Goal: Information Seeking & Learning: Check status

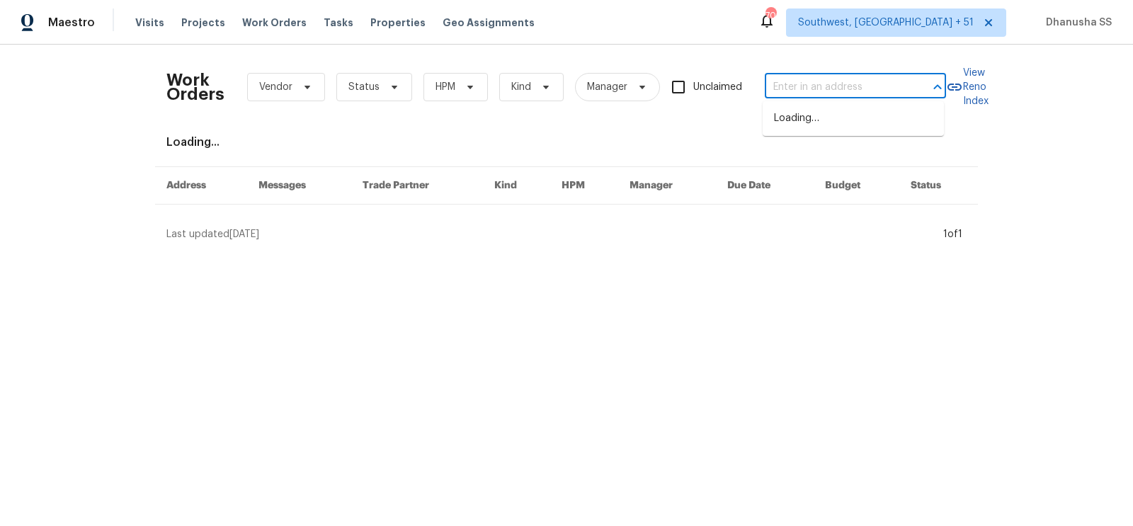
click at [800, 84] on input "text" at bounding box center [836, 87] width 142 height 22
paste input "[STREET_ADDRESS][PERSON_NAME]"
type input "[STREET_ADDRESS][PERSON_NAME]"
click at [808, 115] on li "[STREET_ADDRESS][PERSON_NAME]" at bounding box center [852, 126] width 181 height 38
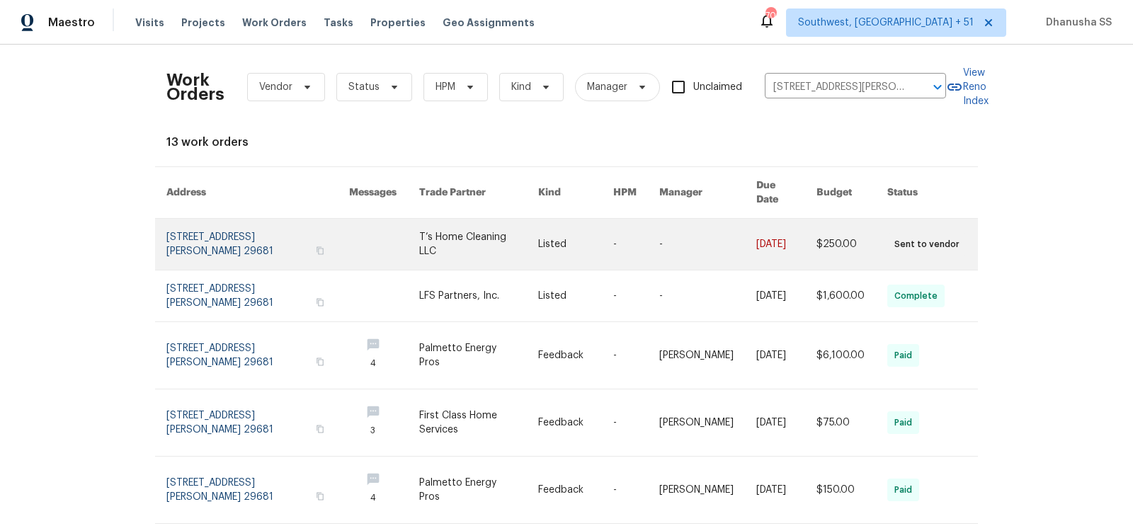
click at [500, 223] on link at bounding box center [478, 244] width 119 height 51
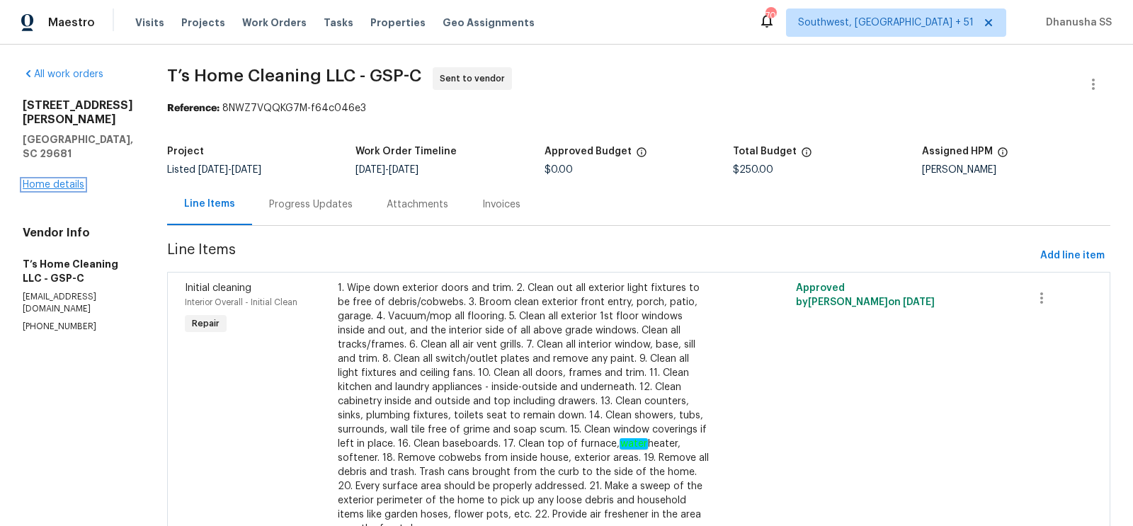
click at [69, 180] on link "Home details" at bounding box center [54, 185] width 62 height 10
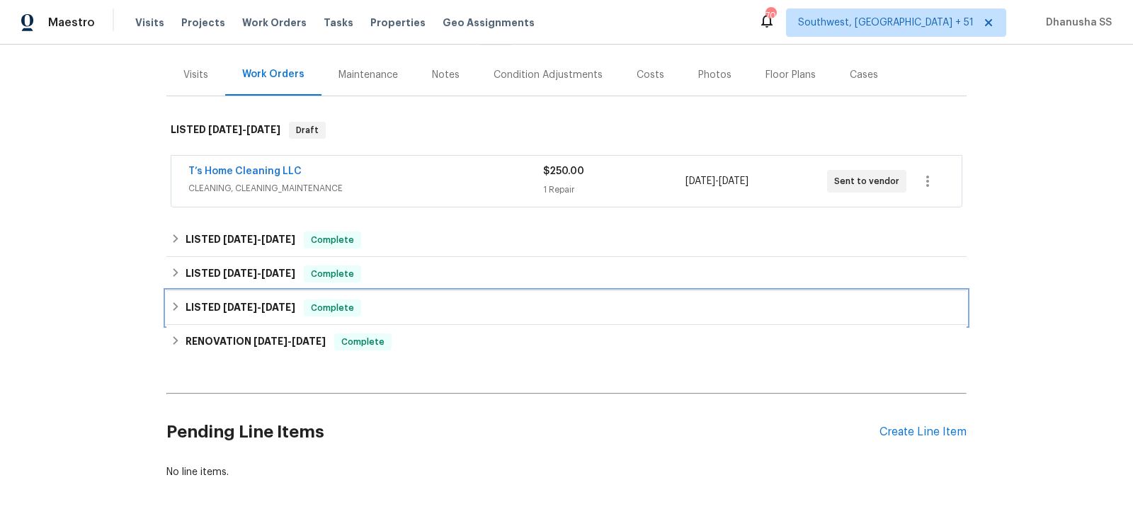
click at [382, 309] on div "LISTED 5/8/25 - 5/9/25 Complete" at bounding box center [566, 307] width 791 height 17
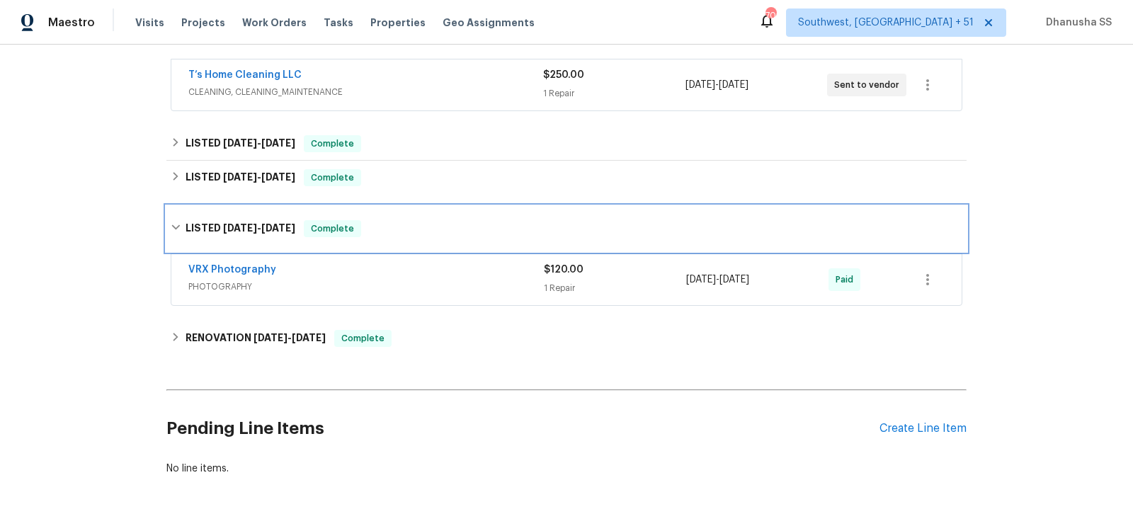
scroll to position [300, 0]
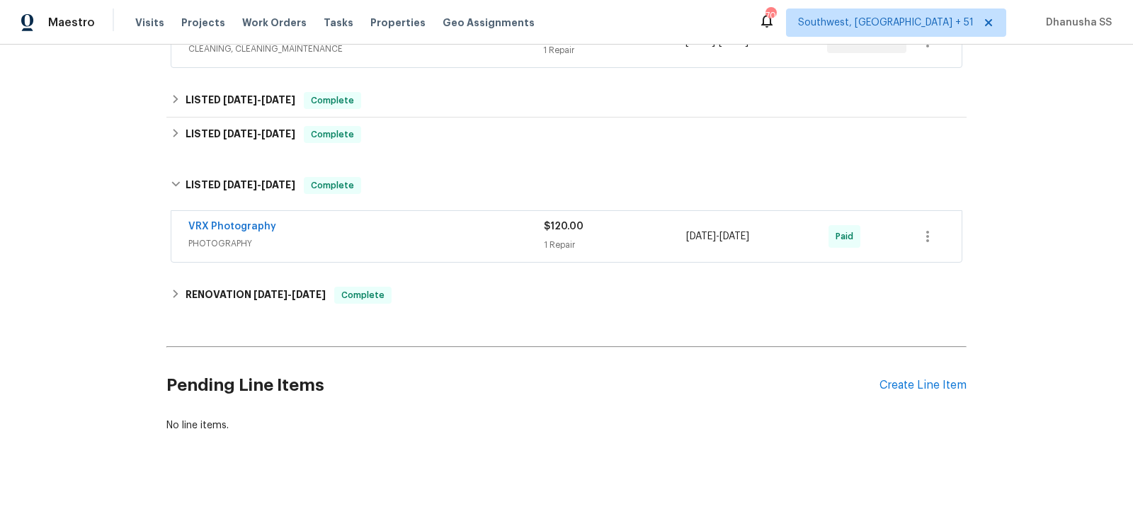
click at [471, 239] on span "PHOTOGRAPHY" at bounding box center [365, 243] width 355 height 14
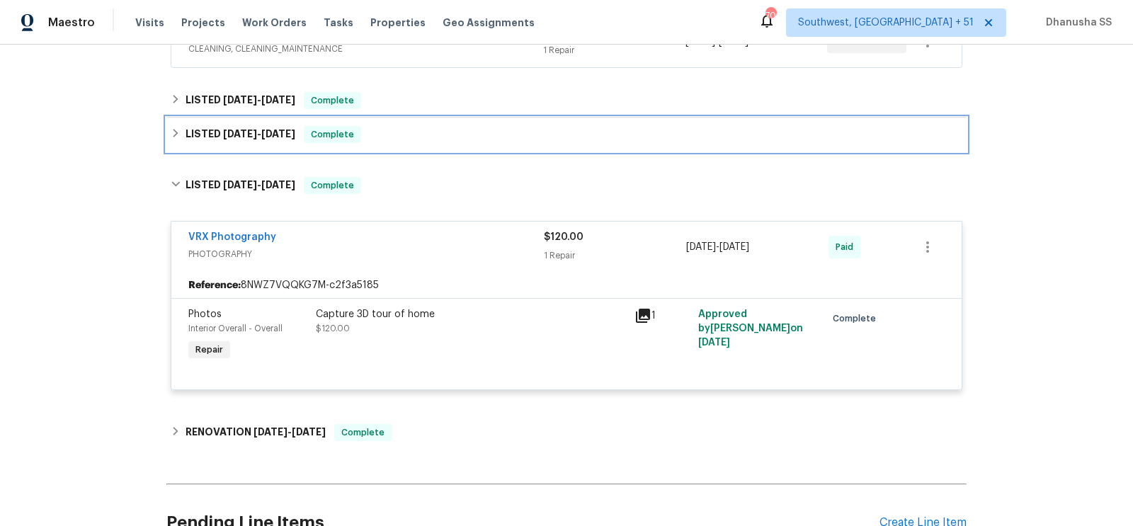
click at [378, 128] on div "LISTED 6/4/25 - 6/26/25 Complete" at bounding box center [566, 134] width 791 height 17
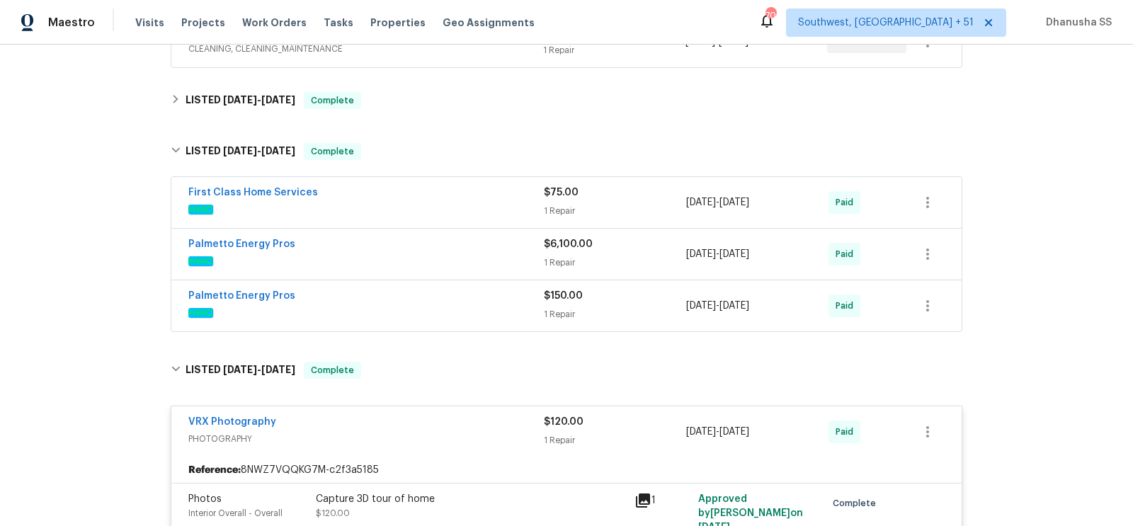
click at [471, 307] on span "HVAC" at bounding box center [365, 313] width 355 height 14
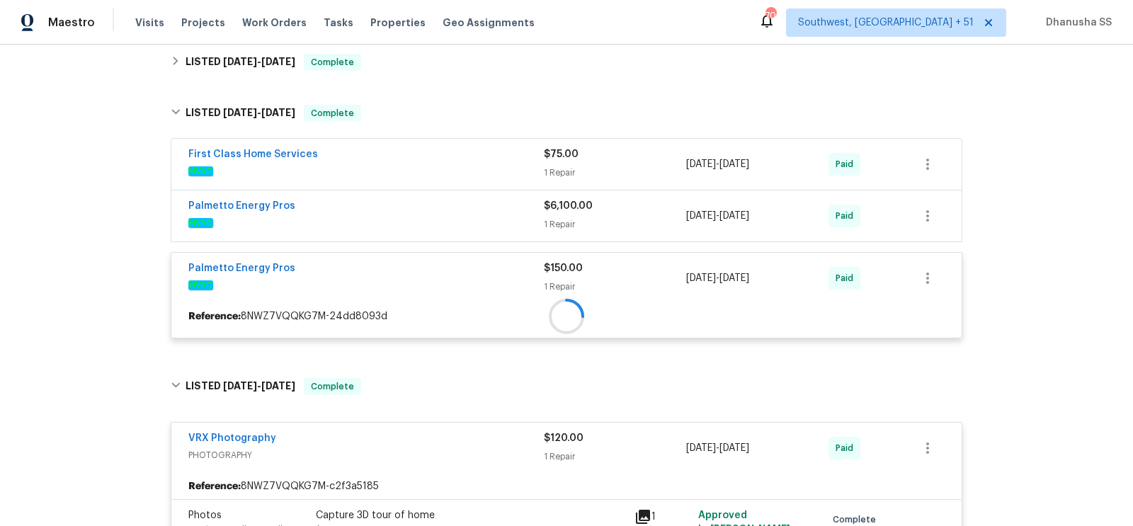
scroll to position [342, 0]
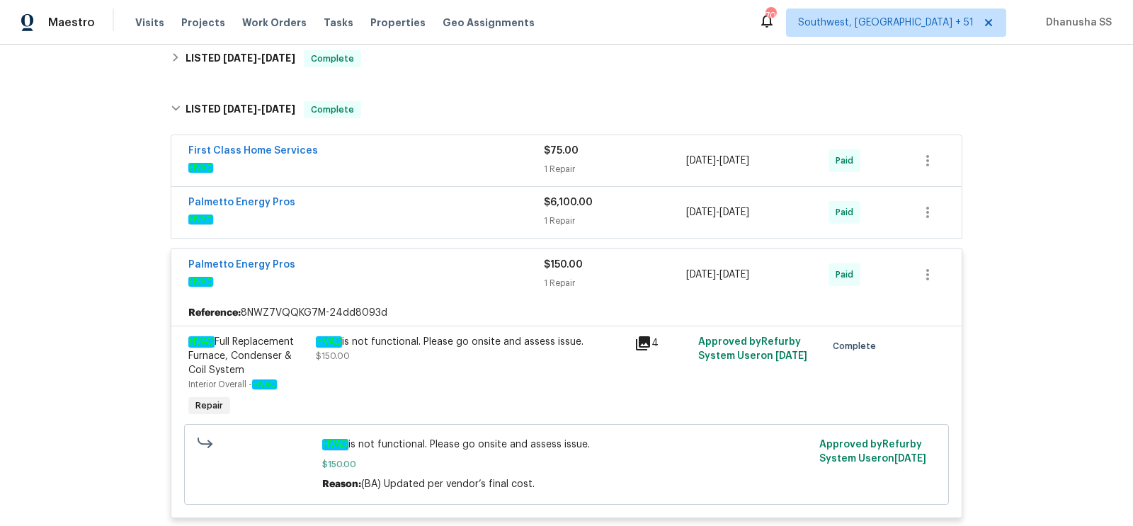
click at [484, 212] on span "HVAC" at bounding box center [365, 219] width 355 height 14
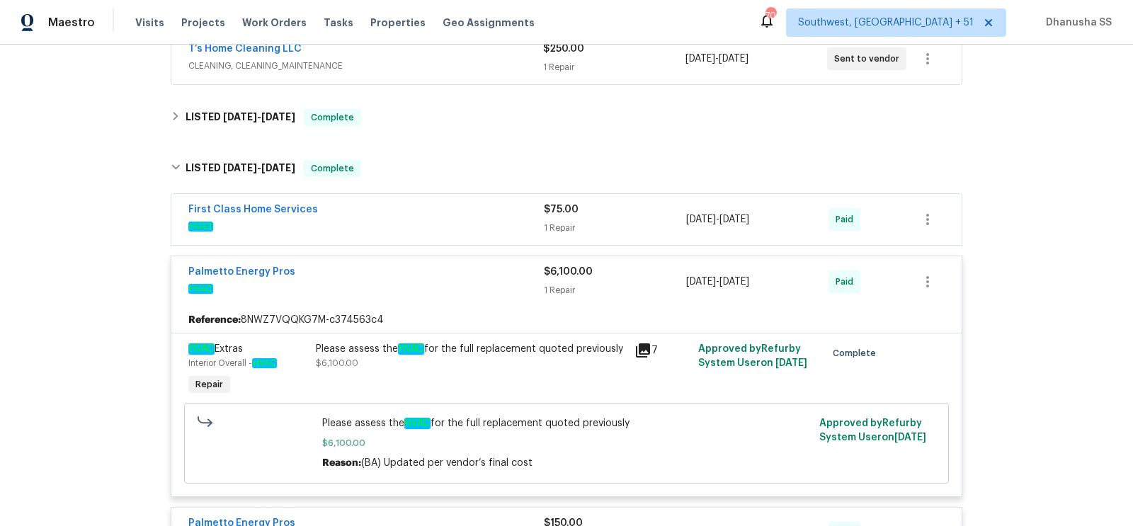
scroll to position [269, 0]
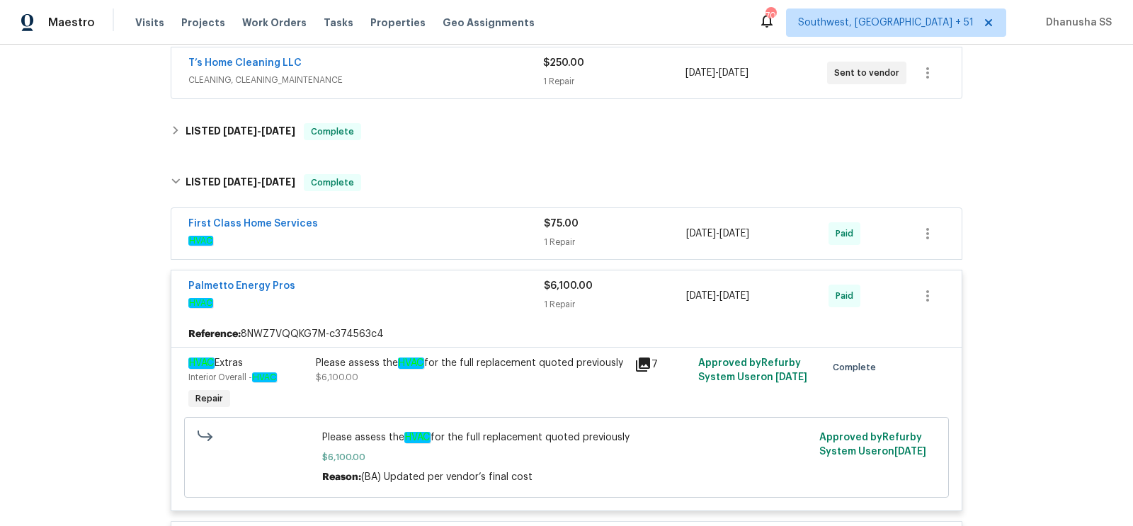
click at [389, 242] on span "HVAC" at bounding box center [365, 241] width 355 height 14
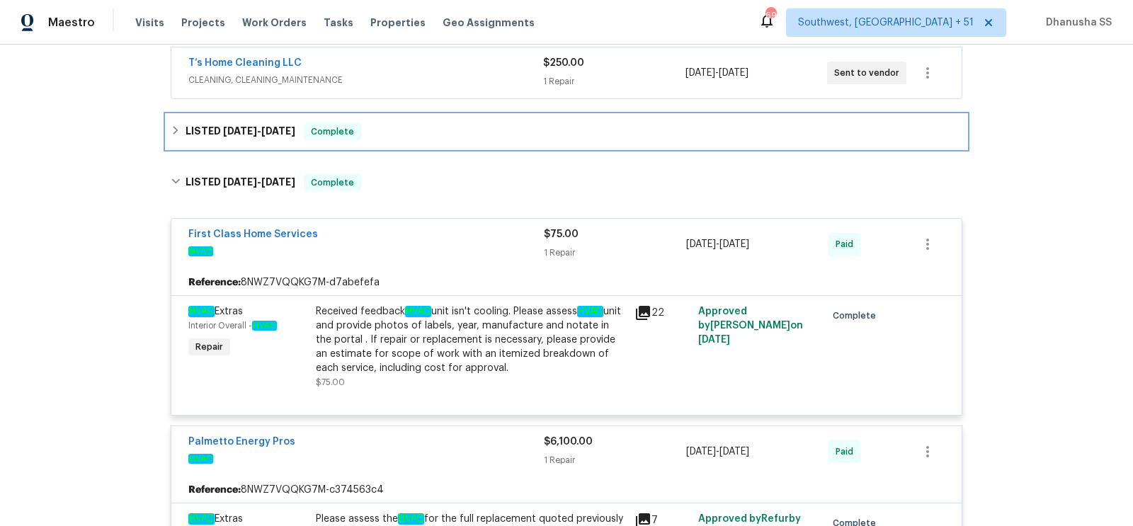
click at [405, 116] on div "LISTED 9/8/25 - 9/10/25 Complete" at bounding box center [566, 132] width 800 height 34
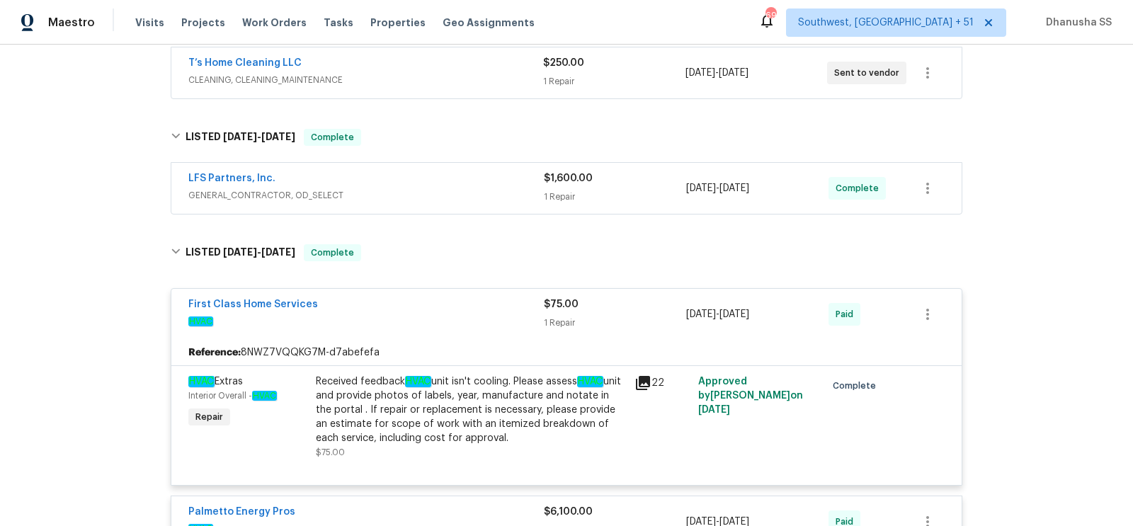
click at [456, 190] on span "GENERAL_CONTRACTOR, OD_SELECT" at bounding box center [365, 195] width 355 height 14
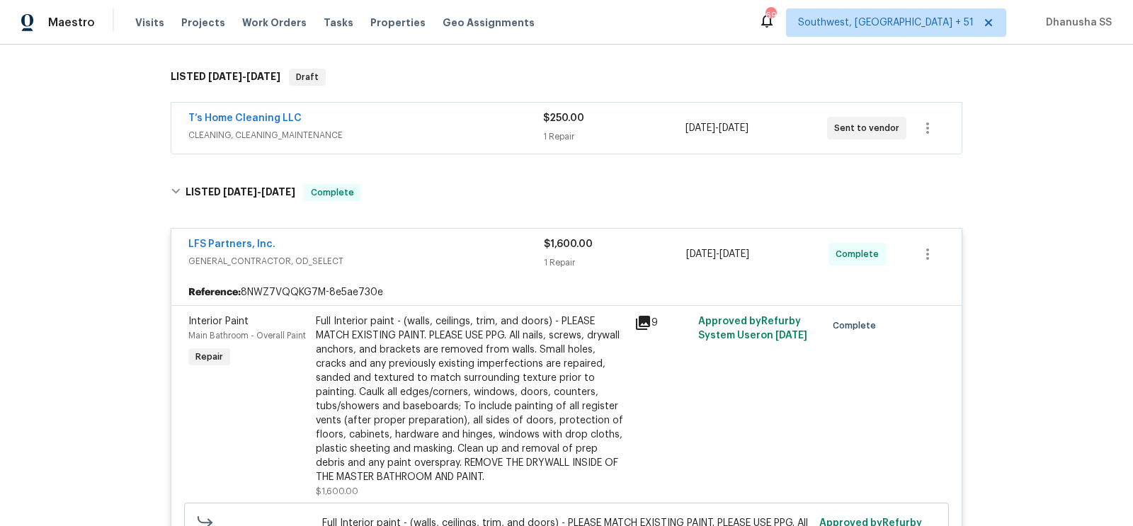
scroll to position [137, 0]
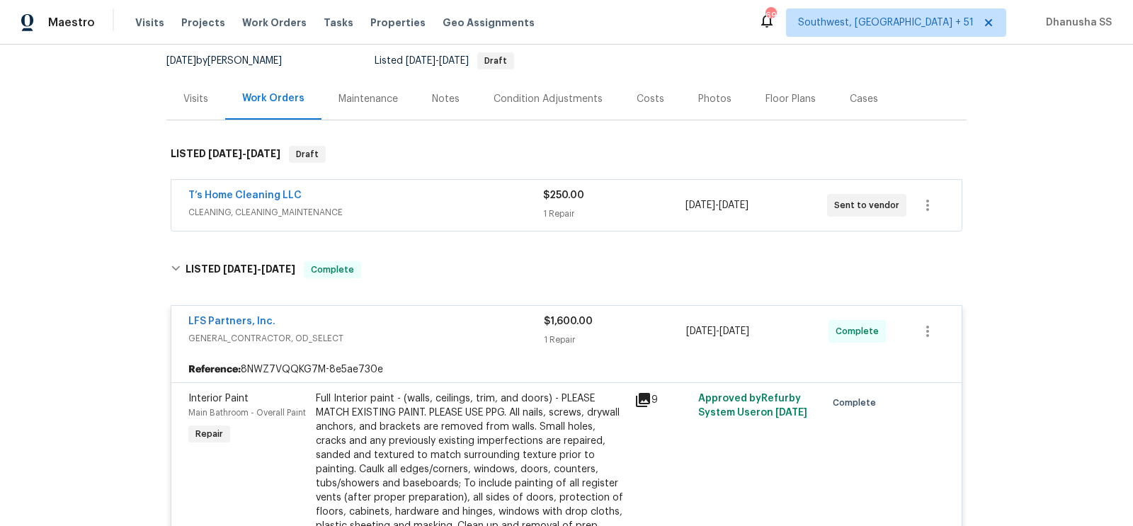
click at [476, 202] on div "T’s Home Cleaning LLC" at bounding box center [365, 196] width 355 height 17
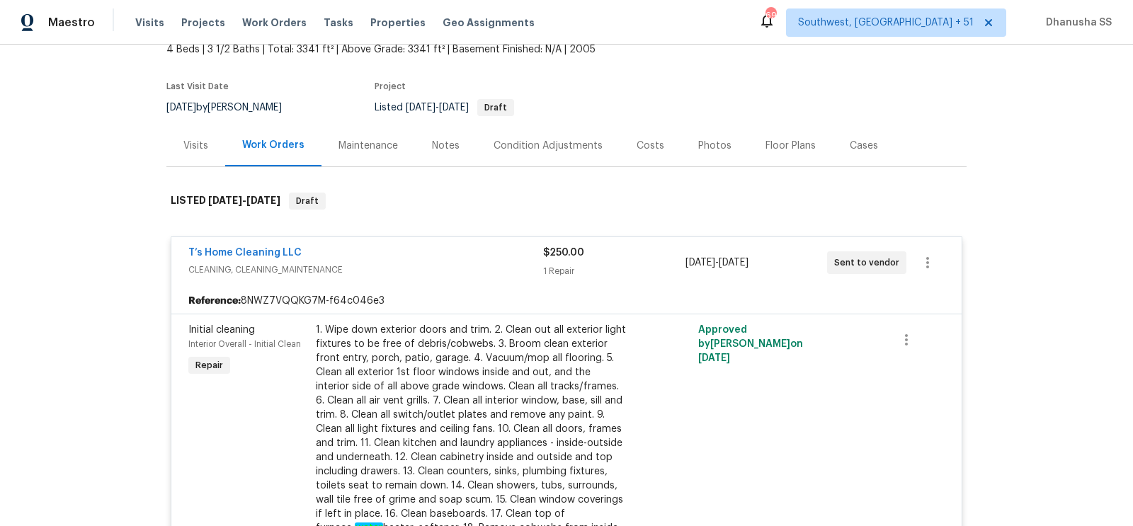
scroll to position [0, 0]
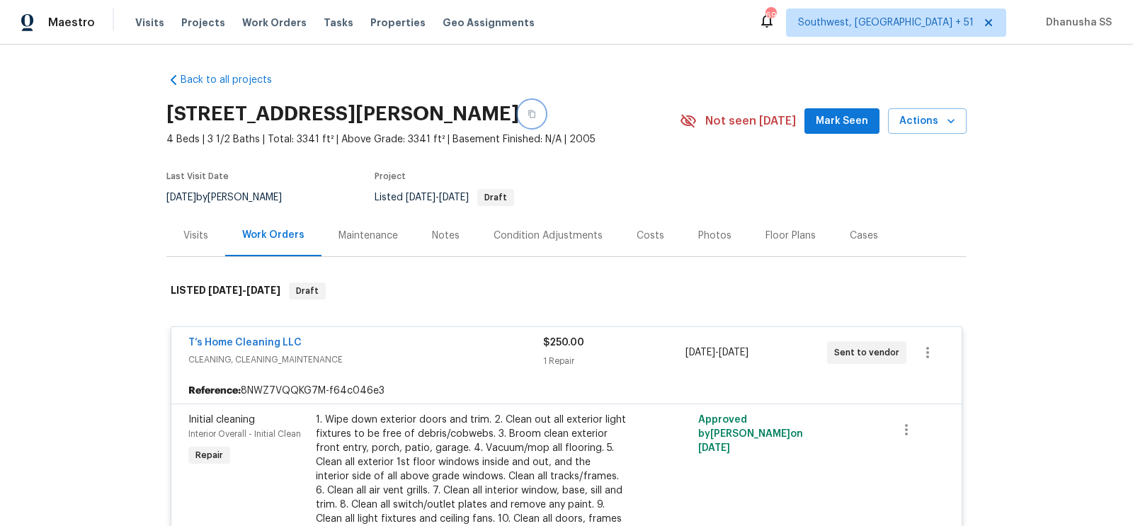
click at [536, 115] on icon "button" at bounding box center [531, 114] width 8 height 8
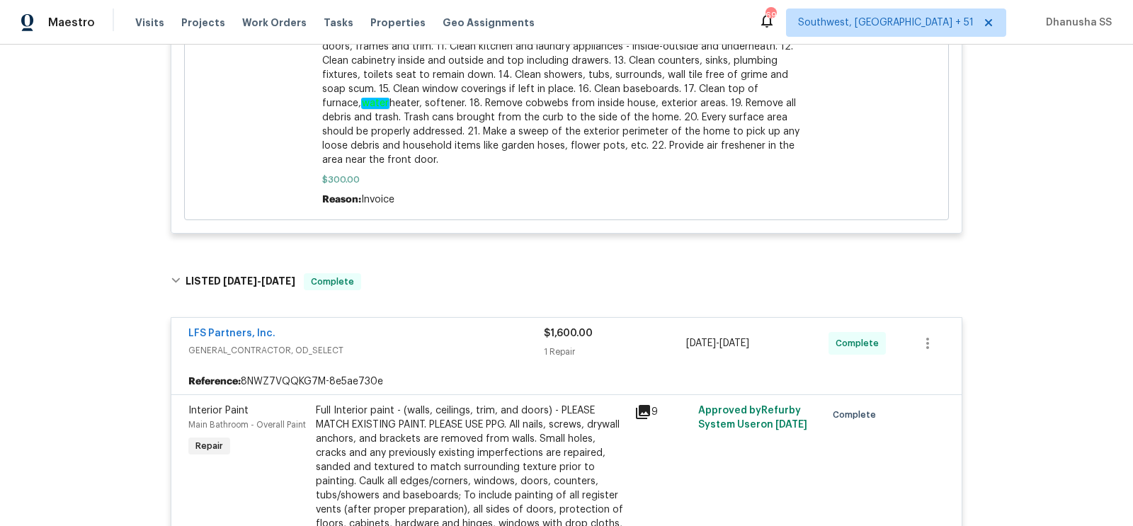
scroll to position [862, 0]
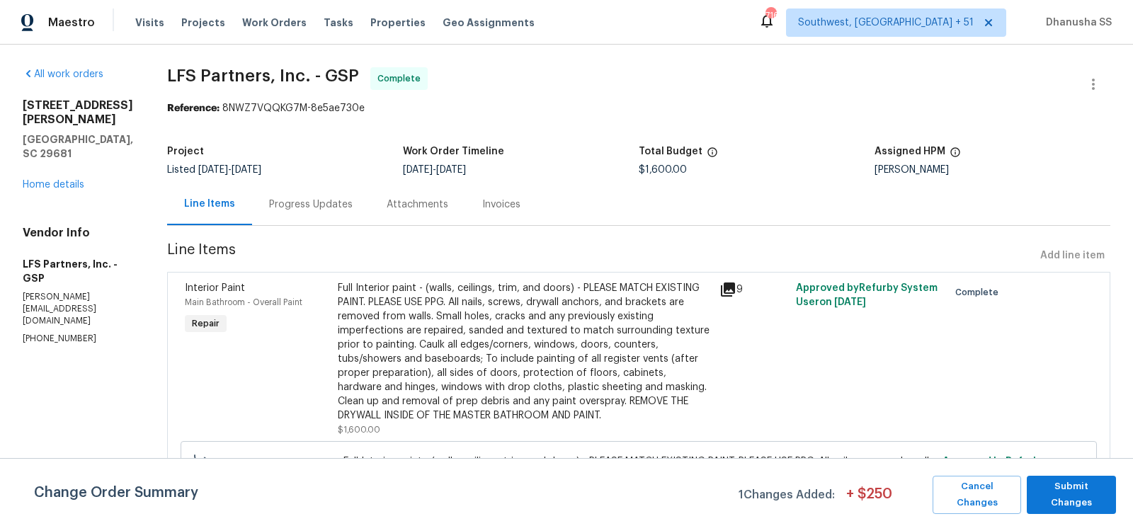
click at [271, 9] on div "Visits Projects Work Orders Tasks Properties Geo Assignments" at bounding box center [343, 22] width 416 height 28
click at [271, 16] on span "Work Orders" at bounding box center [274, 23] width 64 height 14
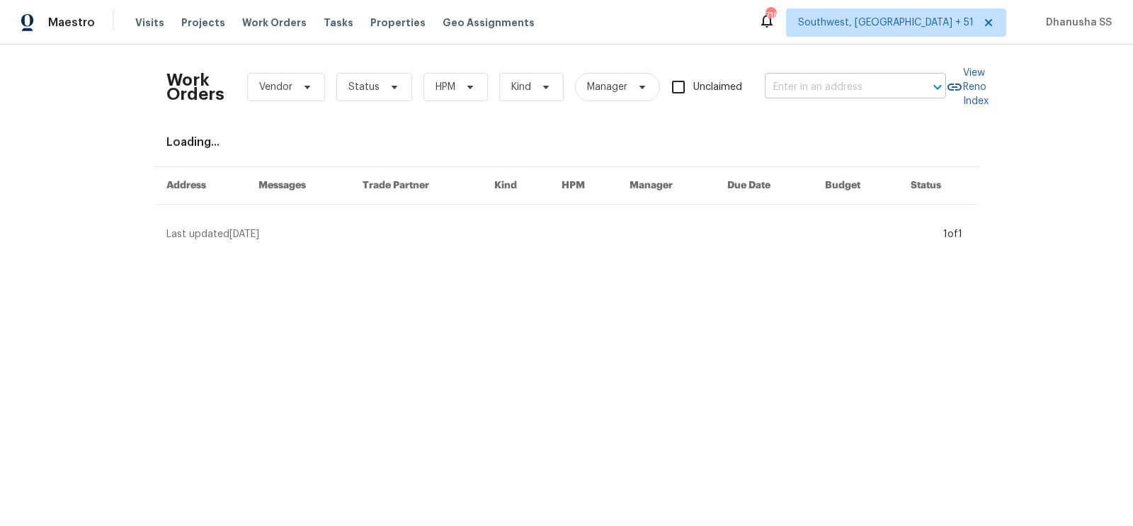
click at [843, 76] on input "text" at bounding box center [836, 87] width 142 height 22
paste input "[STREET_ADDRESS][PERSON_NAME]"
type input "[STREET_ADDRESS][PERSON_NAME]"
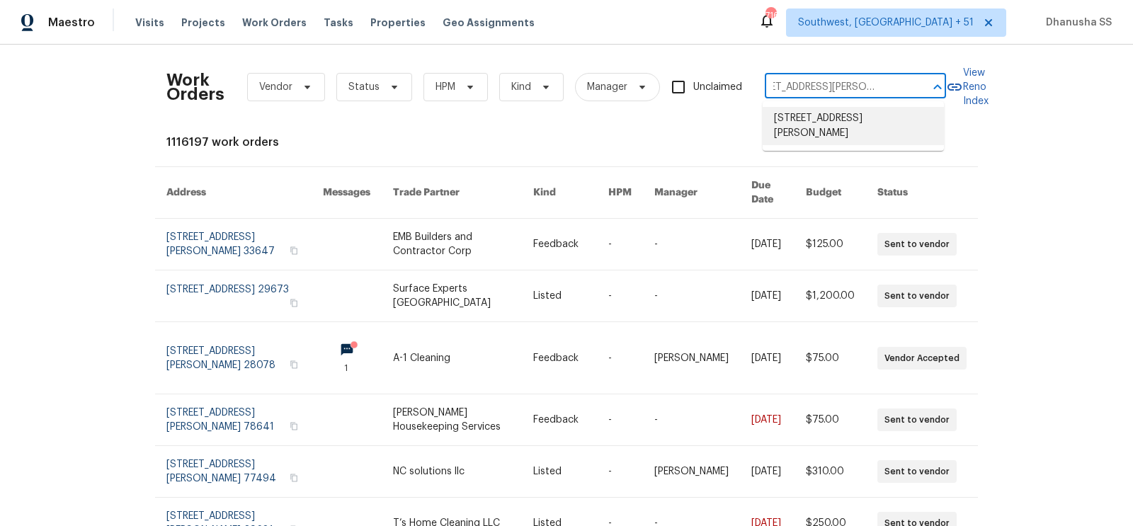
click at [812, 130] on li "[STREET_ADDRESS][PERSON_NAME]" at bounding box center [852, 126] width 181 height 38
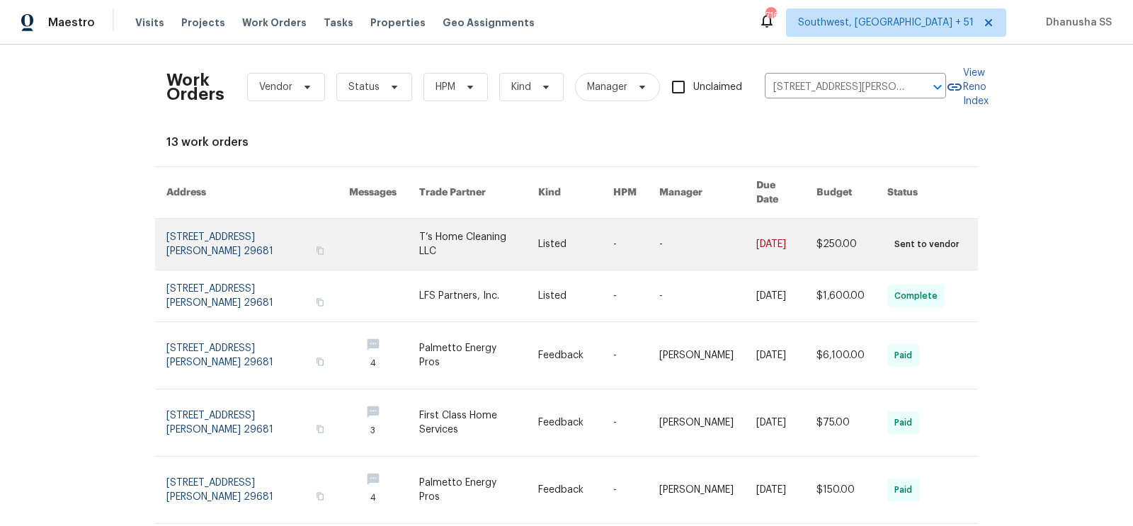
click at [687, 219] on link at bounding box center [707, 244] width 97 height 51
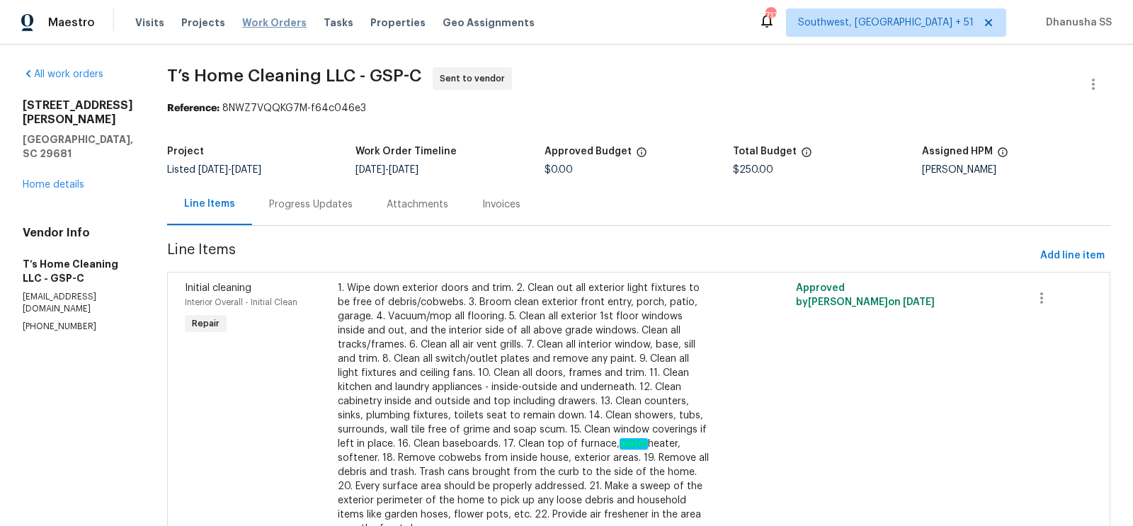
click at [275, 27] on span "Work Orders" at bounding box center [274, 23] width 64 height 14
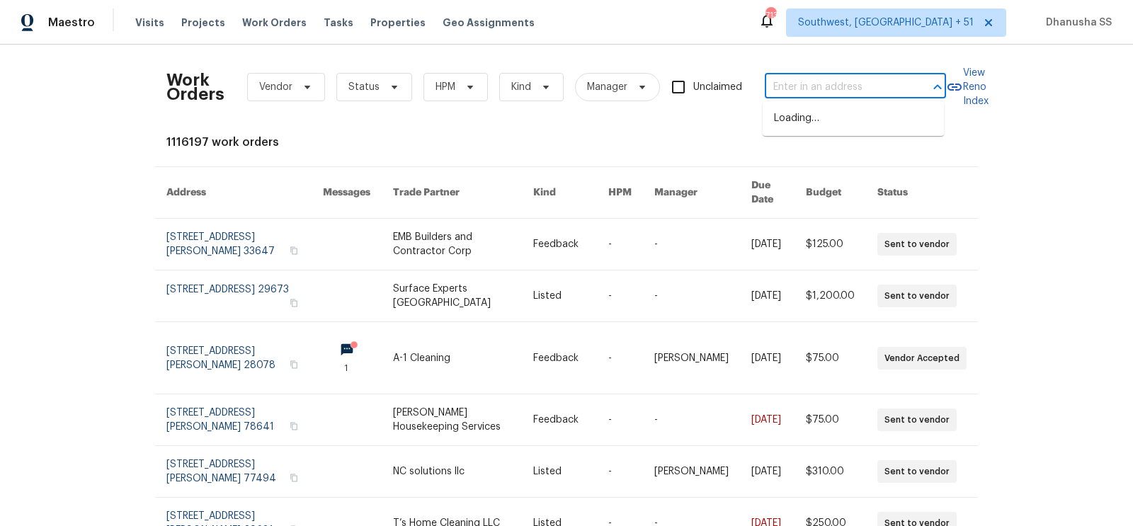
click at [820, 83] on input "text" at bounding box center [836, 87] width 142 height 22
paste input "3352 Arnsby Rd, Columbus, OH 43232"
type input "3352 Arnsby Rd, Columbus, OH 43232"
click at [813, 118] on li "3352 Arnsby Rd, Columbus, OH 43232" at bounding box center [852, 118] width 181 height 23
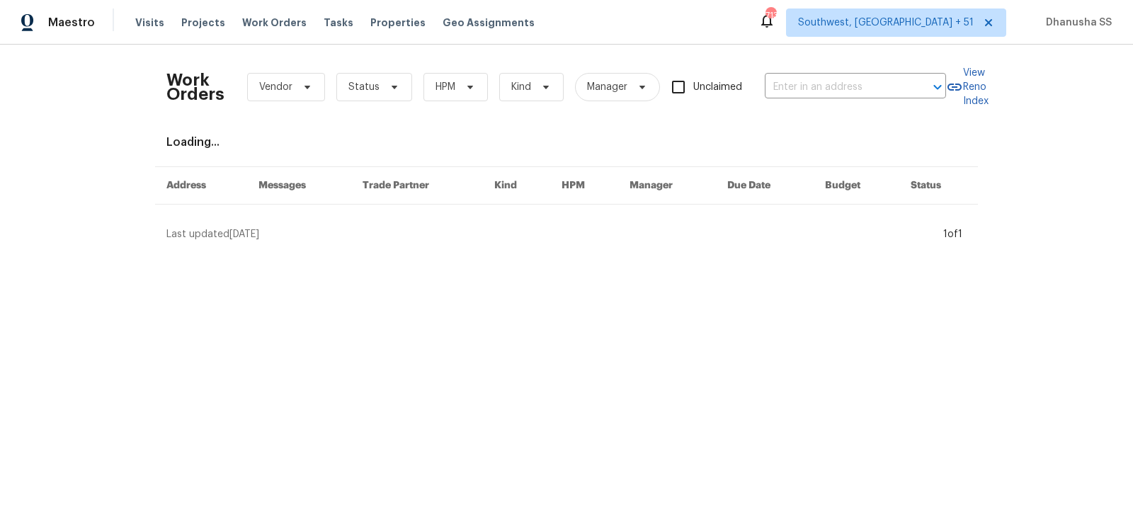
type input "3352 Arnsby Rd, Columbus, OH 43232"
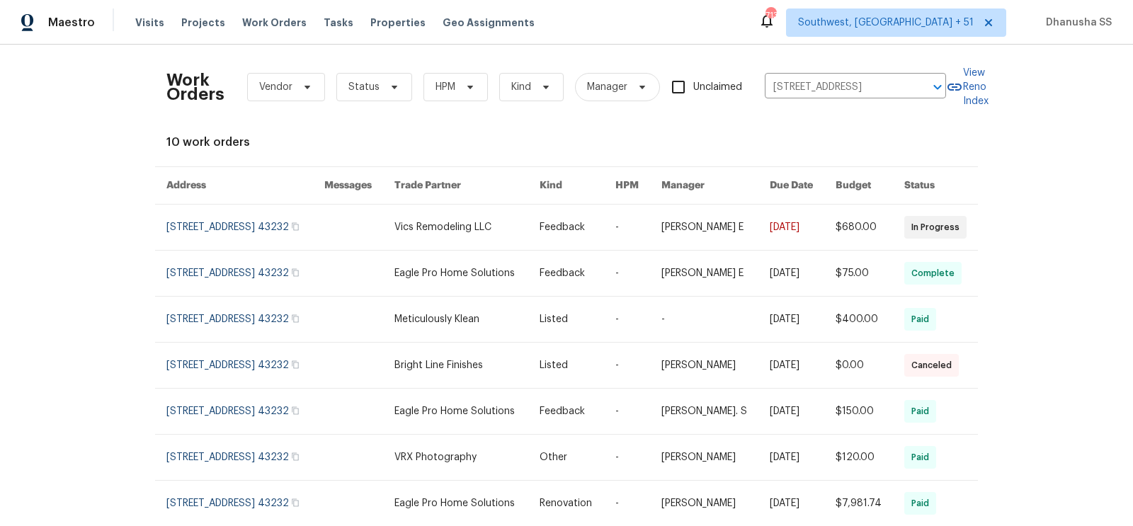
click at [382, 217] on link at bounding box center [359, 227] width 70 height 45
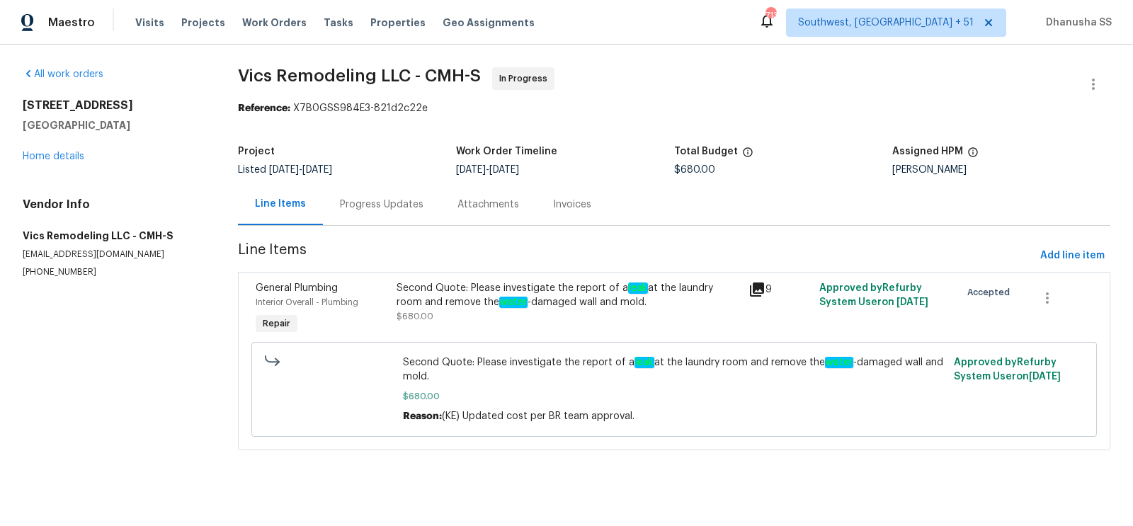
click at [85, 156] on div "3352 Arnsby Rd Columbus, OH 43232 Home details" at bounding box center [113, 130] width 181 height 65
click at [76, 156] on link "Home details" at bounding box center [54, 156] width 62 height 10
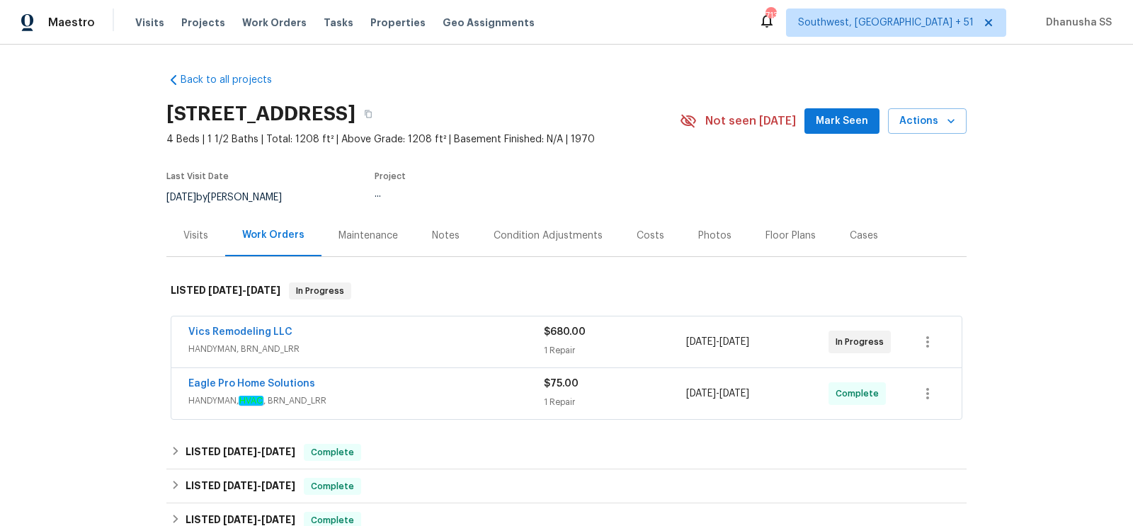
scroll to position [219, 0]
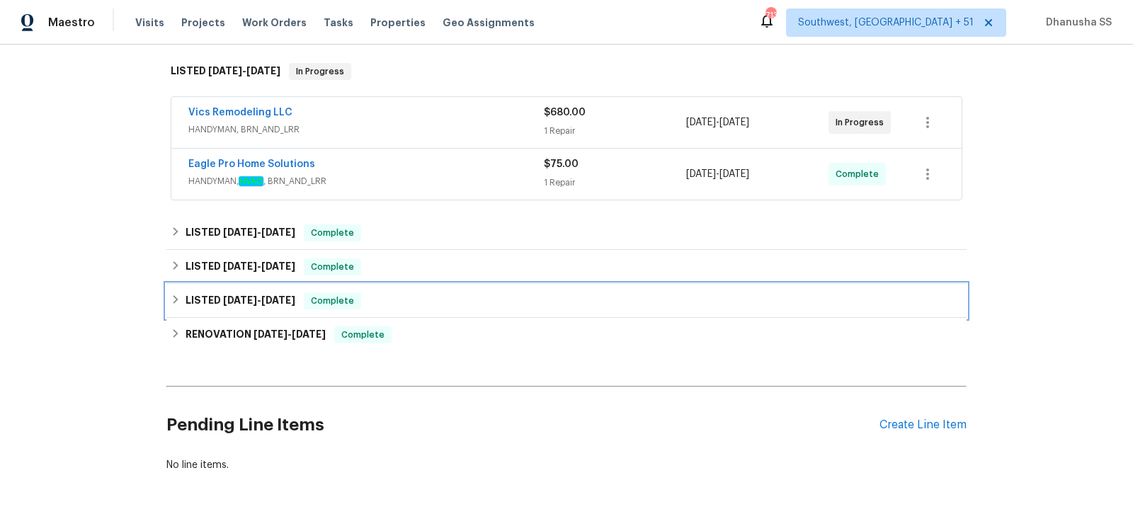
click at [427, 292] on div "LISTED 2/21/25 - 2/22/25 Complete" at bounding box center [566, 300] width 791 height 17
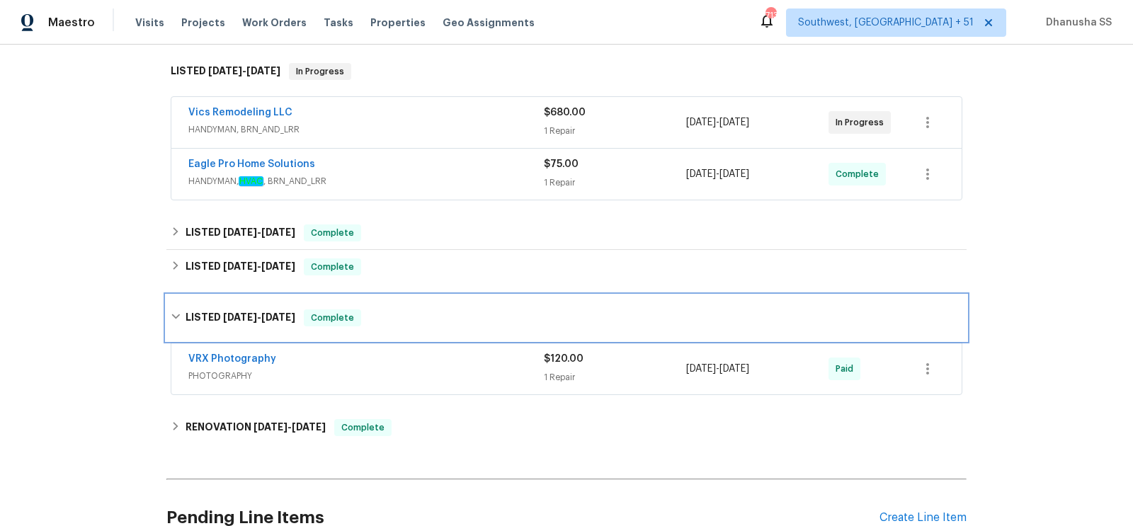
scroll to position [246, 0]
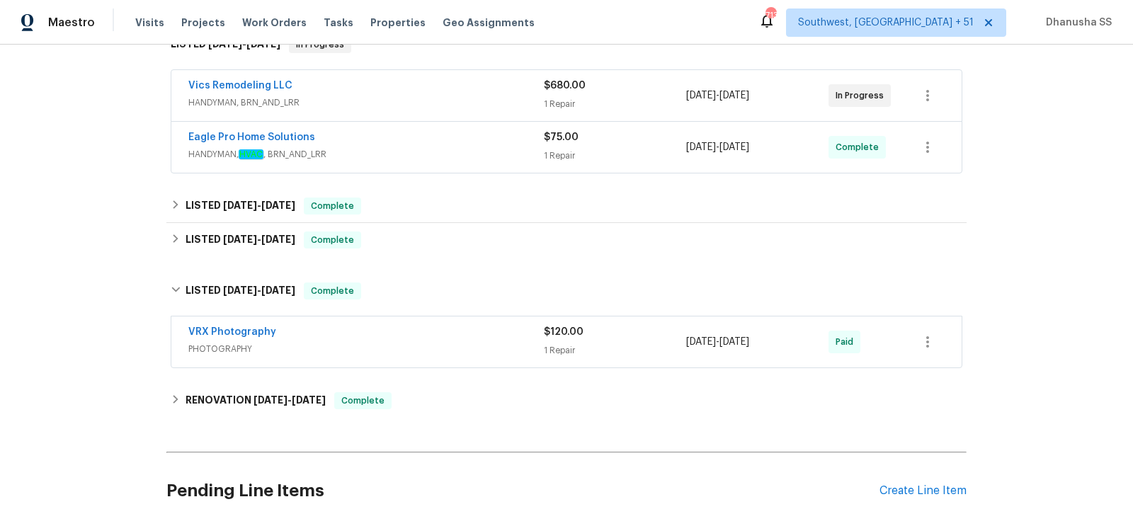
click at [456, 332] on div "VRX Photography" at bounding box center [365, 333] width 355 height 17
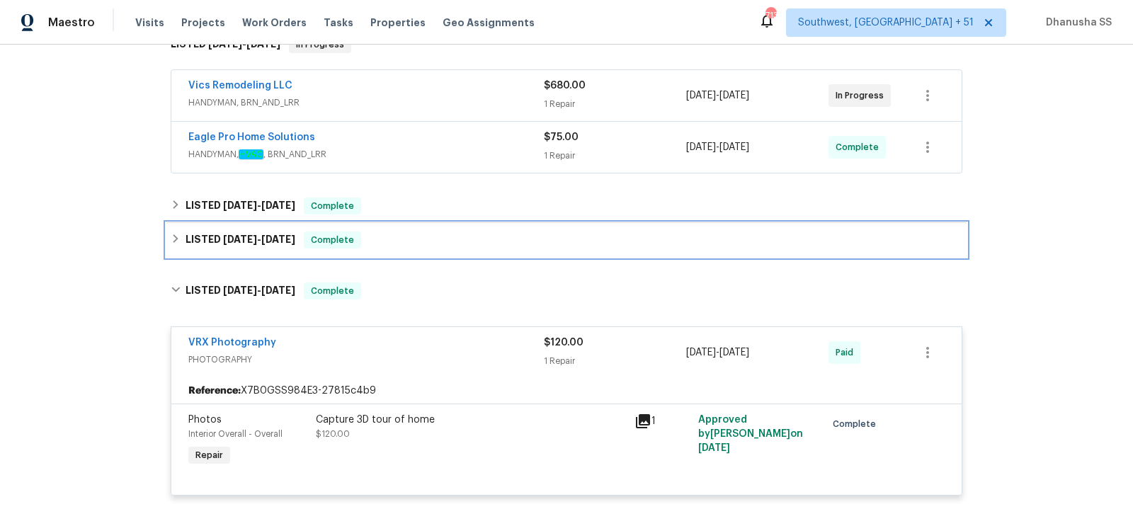
click at [399, 241] on div "LISTED 3/13/25 - 3/17/25 Complete" at bounding box center [566, 239] width 791 height 17
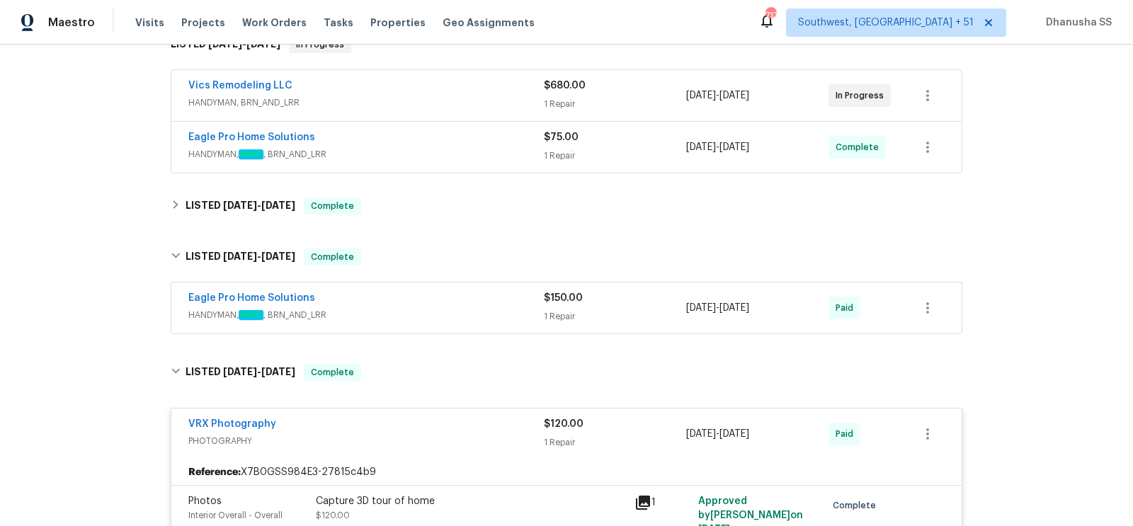
click at [431, 297] on div "Eagle Pro Home Solutions" at bounding box center [365, 299] width 355 height 17
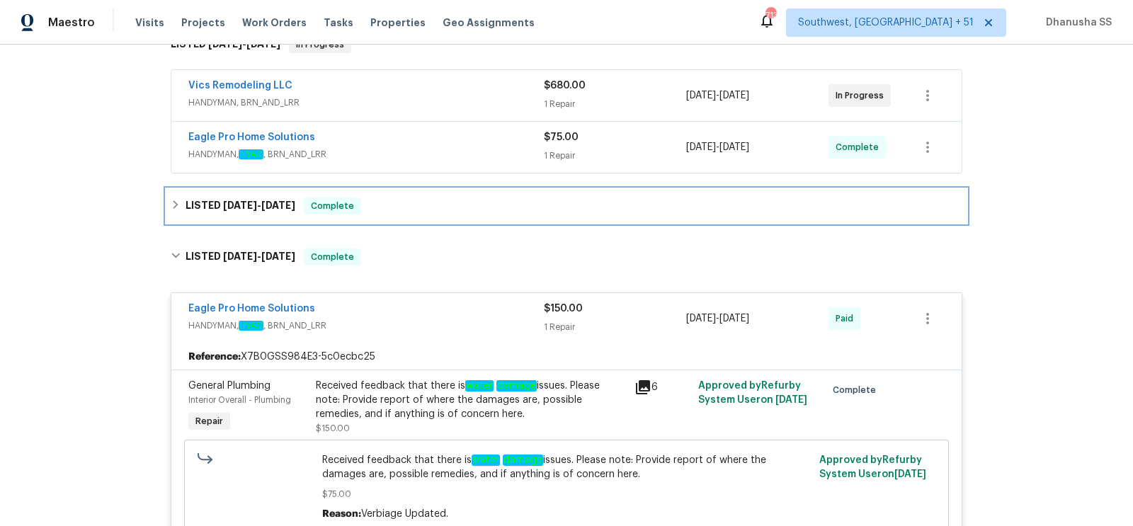
click at [401, 198] on div "LISTED 4/7/25 - 6/29/25 Complete" at bounding box center [566, 206] width 791 height 17
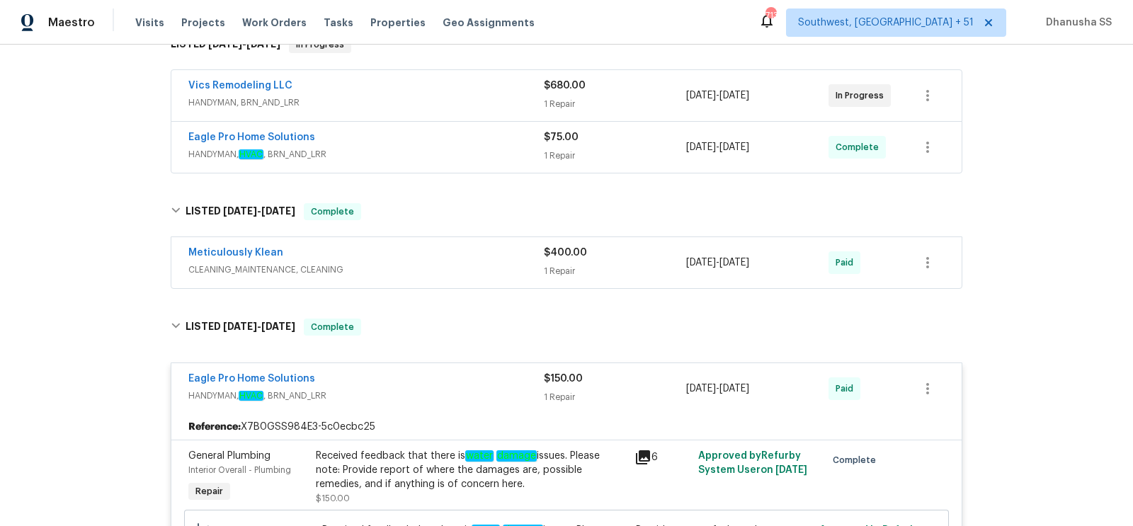
click at [443, 263] on span "CLEANING_MAINTENANCE, CLEANING" at bounding box center [365, 270] width 355 height 14
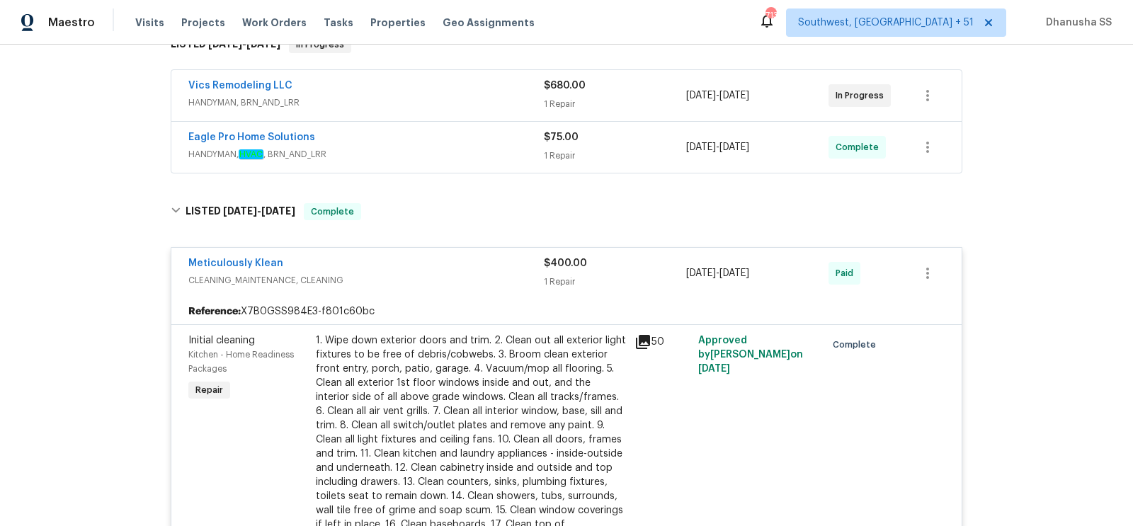
click at [470, 162] on div "Eagle Pro Home Solutions HANDYMAN, HVAC , BRN_AND_LRR $75.00 1 Repair 9/10/2025…" at bounding box center [566, 147] width 790 height 51
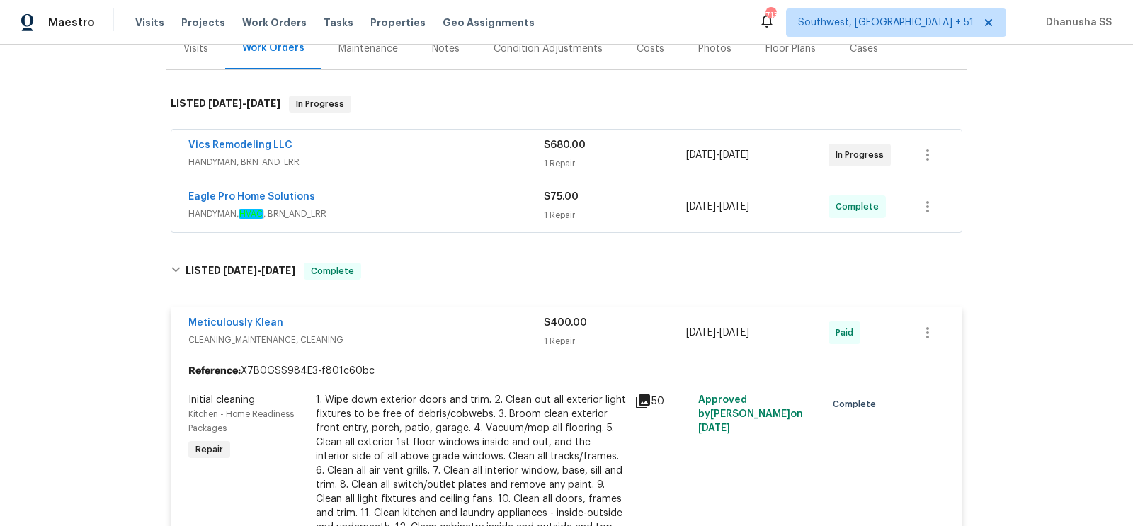
scroll to position [178, 0]
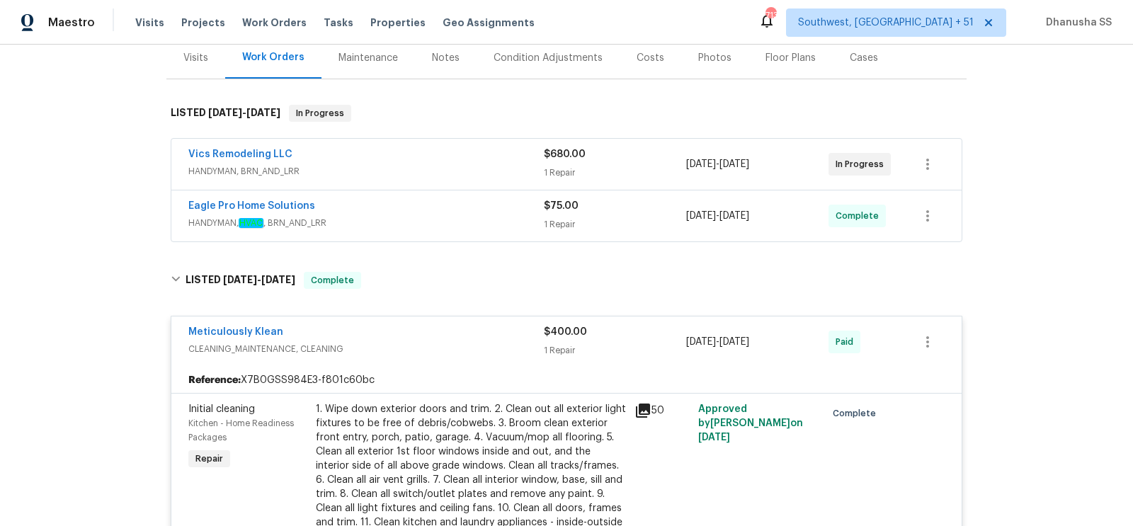
click at [447, 199] on div "Eagle Pro Home Solutions" at bounding box center [365, 207] width 355 height 17
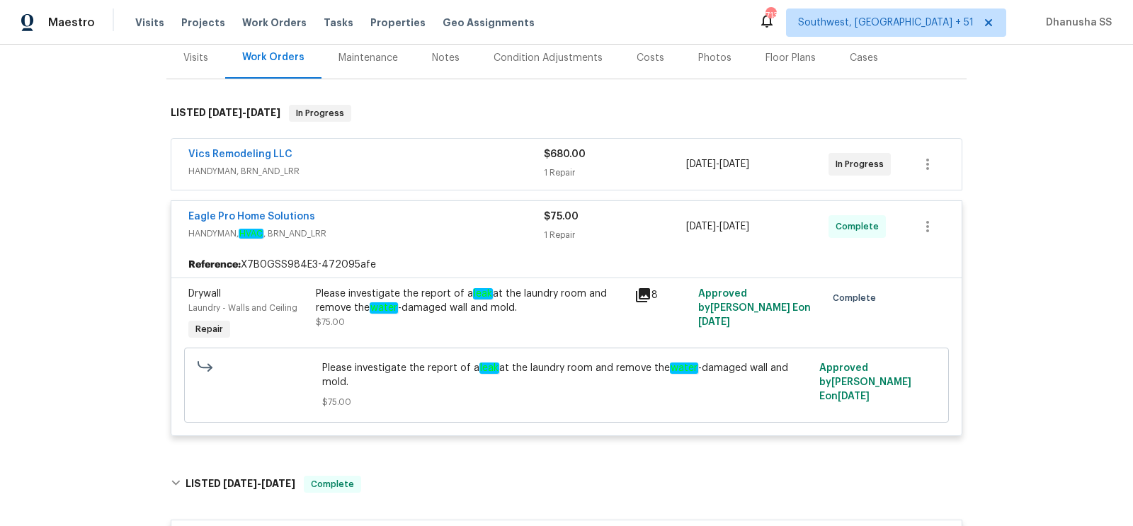
click at [450, 164] on span "HANDYMAN, BRN_AND_LRR" at bounding box center [365, 171] width 355 height 14
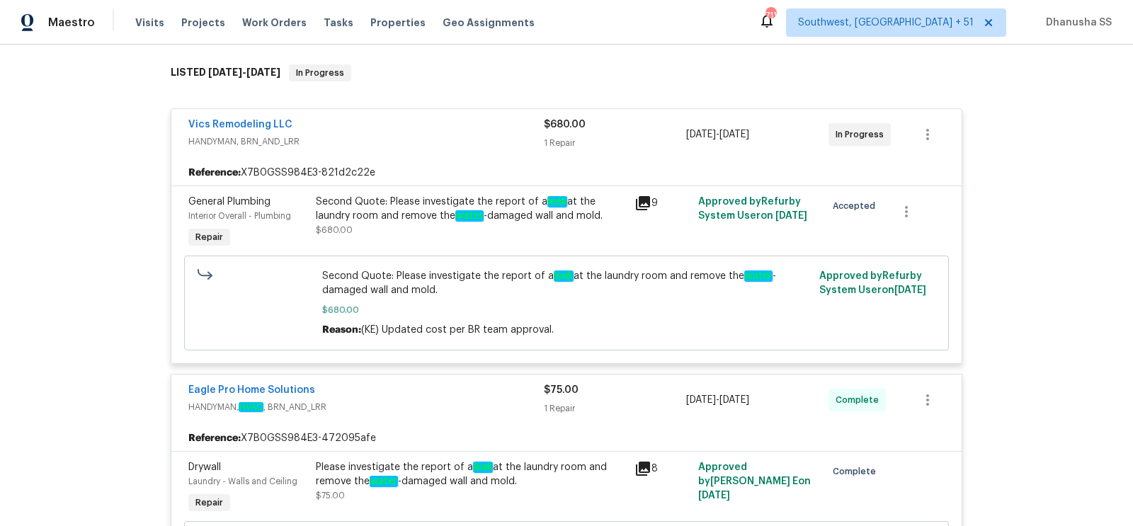
scroll to position [208, 0]
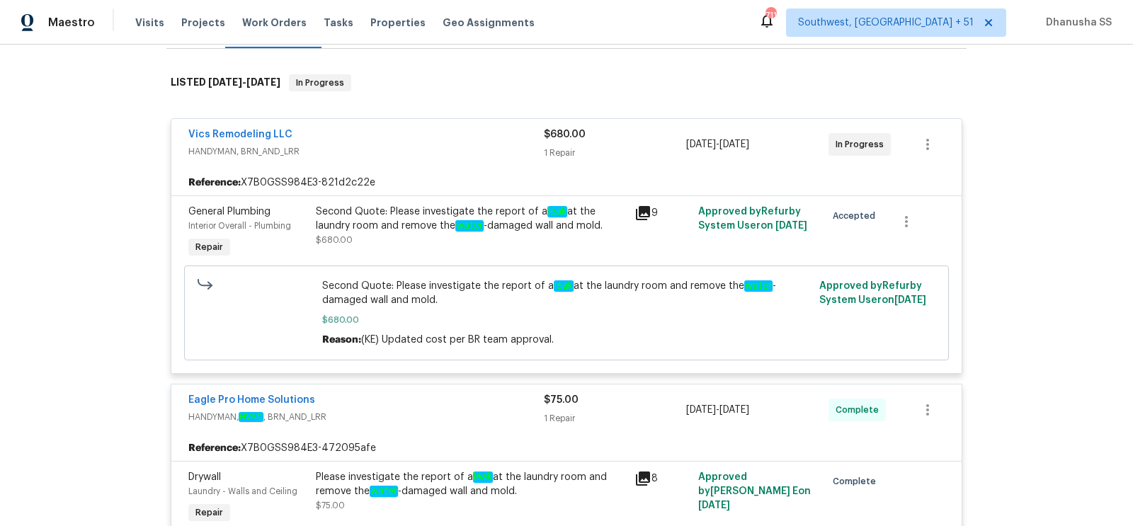
click at [432, 232] on div "Second Quote: Please investigate the report of a leak at the laundry room and r…" at bounding box center [471, 226] width 310 height 42
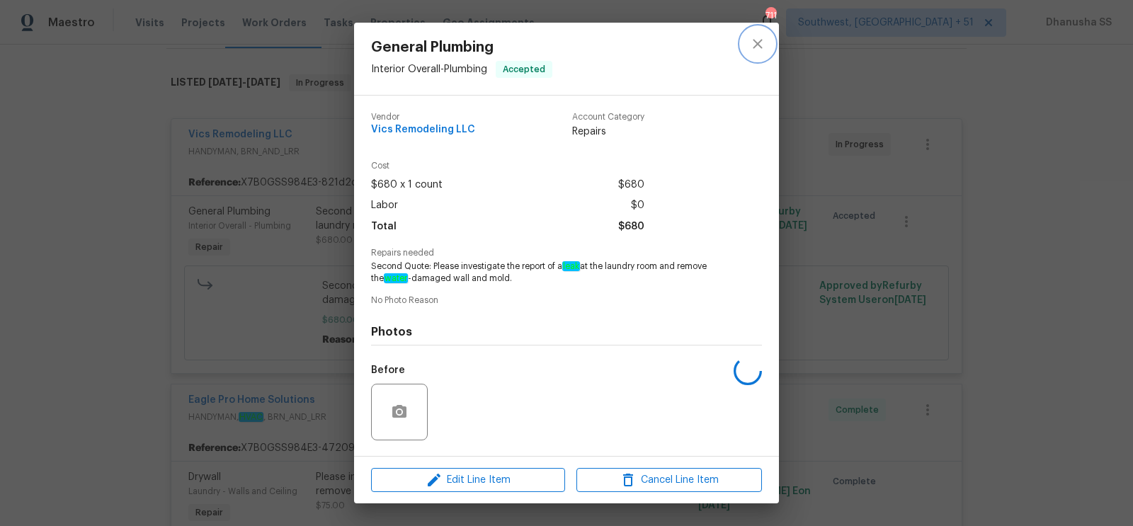
click at [757, 52] on button "close" at bounding box center [757, 44] width 34 height 34
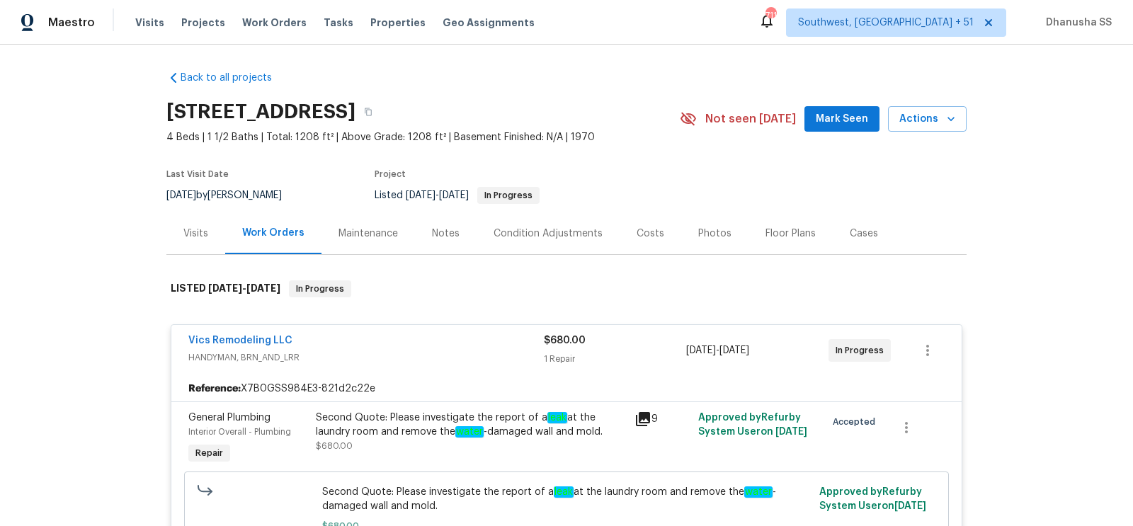
scroll to position [0, 0]
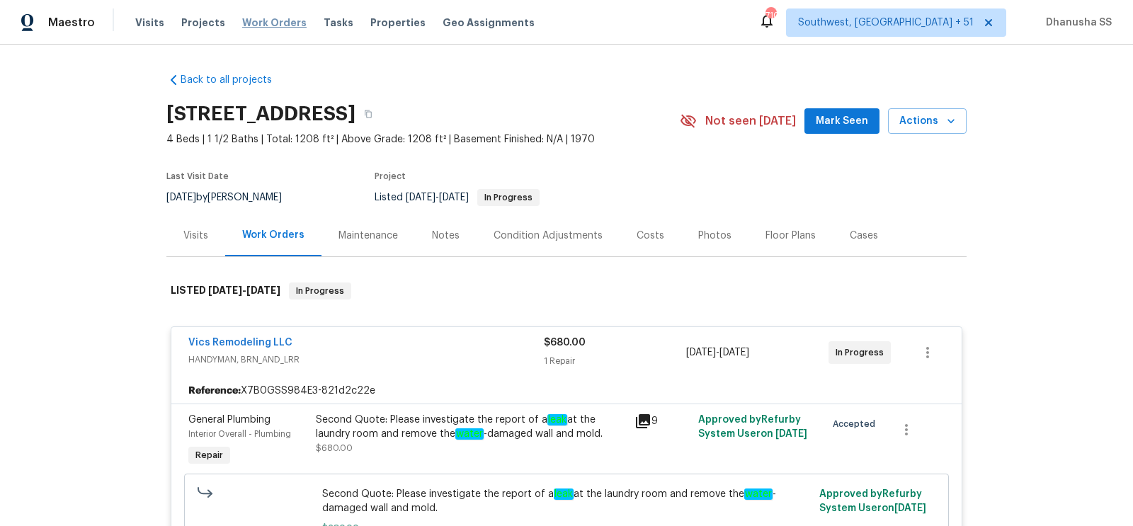
click at [277, 22] on span "Work Orders" at bounding box center [274, 23] width 64 height 14
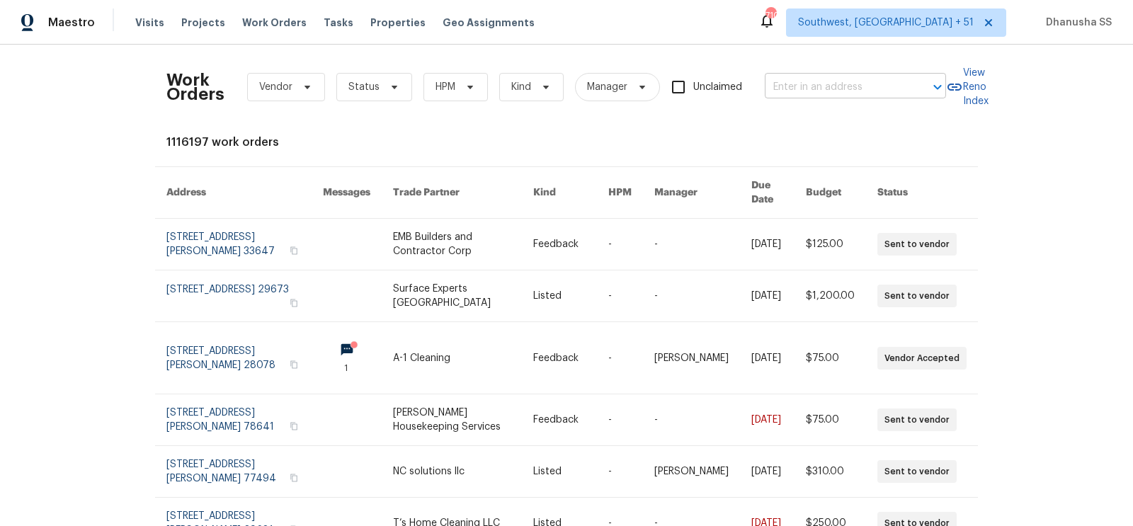
click at [818, 86] on input "text" at bounding box center [836, 87] width 142 height 22
paste input "459 Windgate Dr, Clayton, NC 27527"
type input "459 Windgate Dr, Clayton, NC 27527"
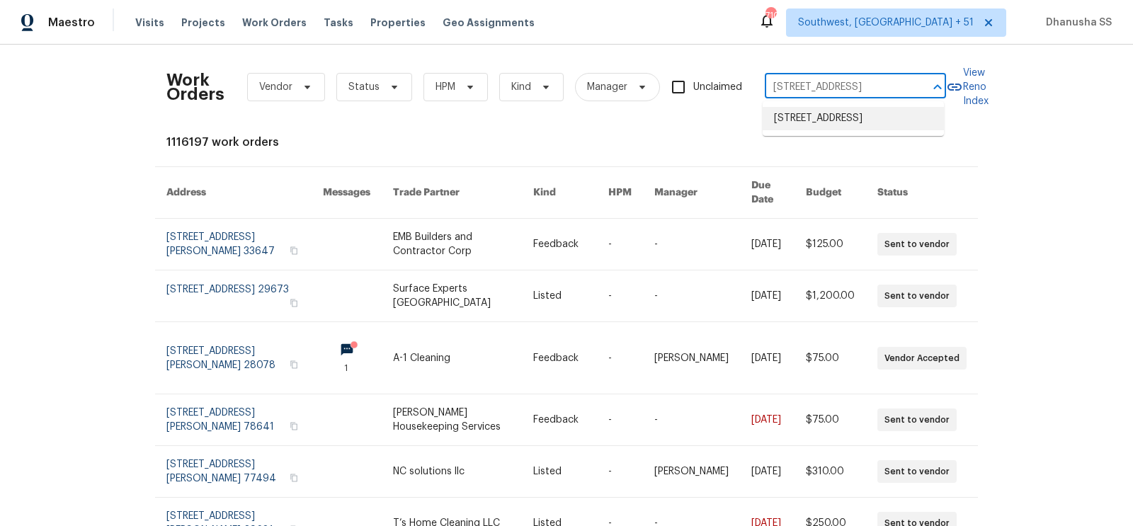
click at [798, 116] on li "459 Windgate Dr, Clayton, NC 27527" at bounding box center [852, 118] width 181 height 23
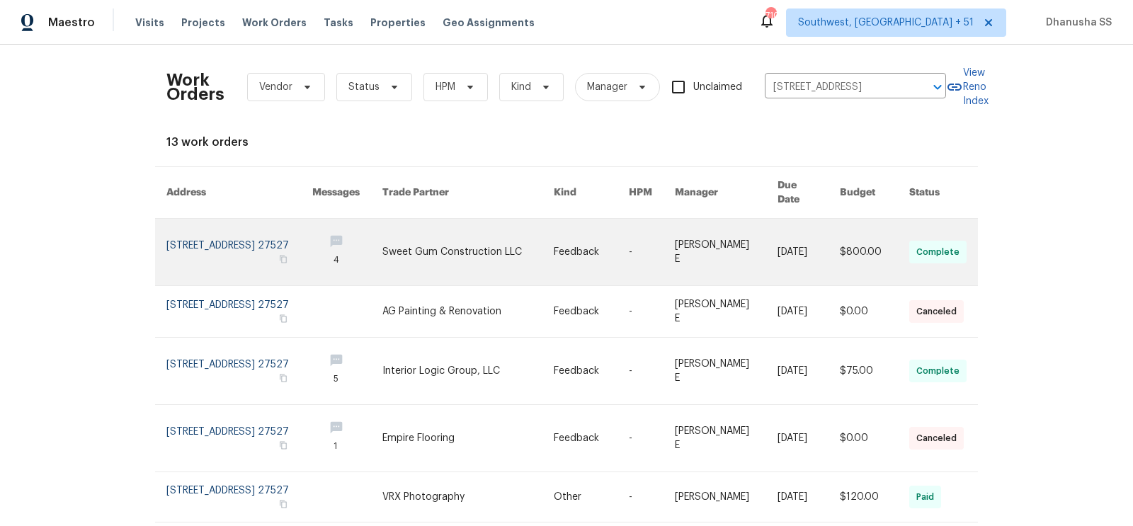
click at [452, 240] on link at bounding box center [467, 252] width 171 height 67
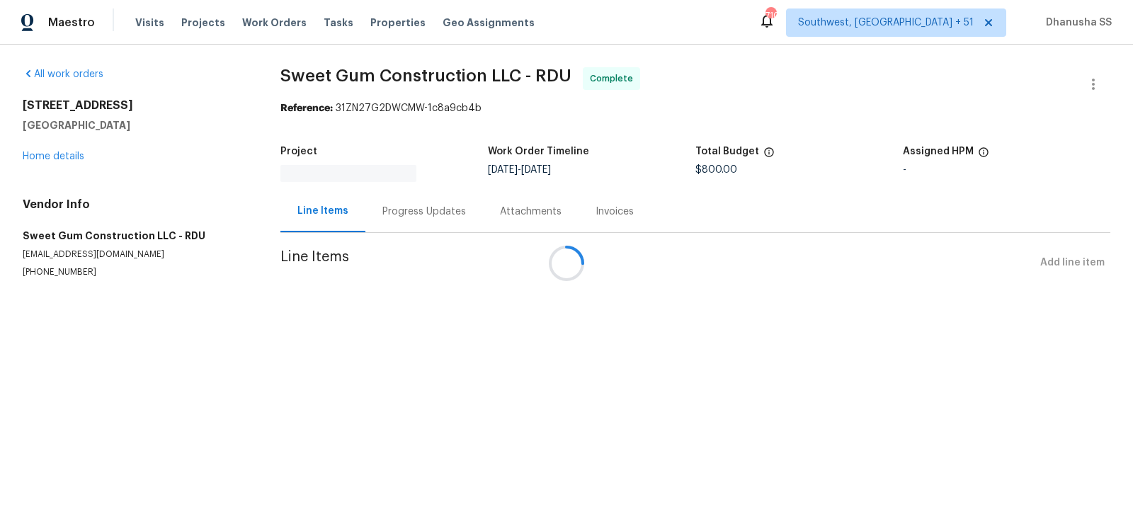
click at [45, 162] on div at bounding box center [566, 263] width 1133 height 526
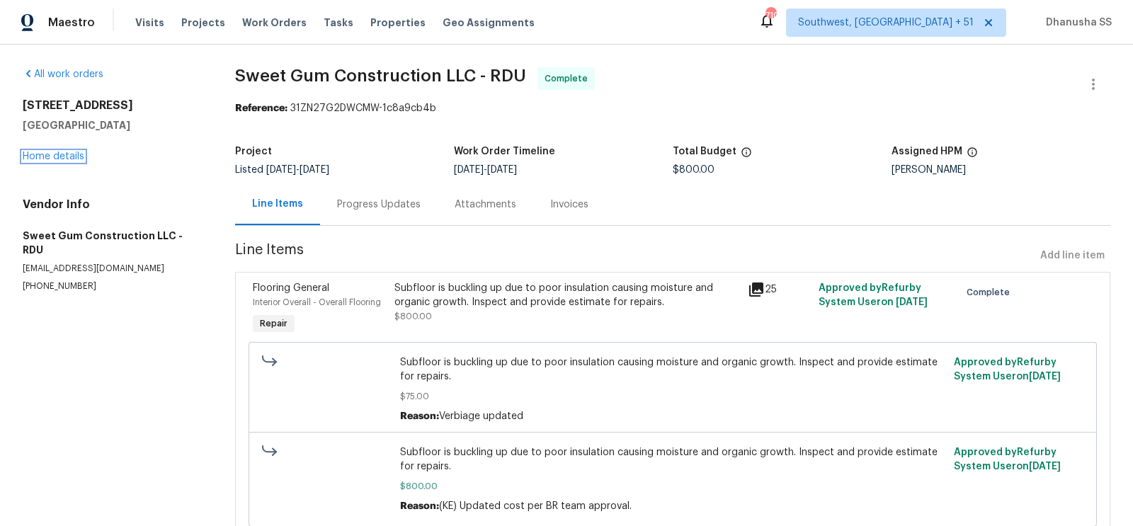
click at [45, 160] on link "Home details" at bounding box center [54, 156] width 62 height 10
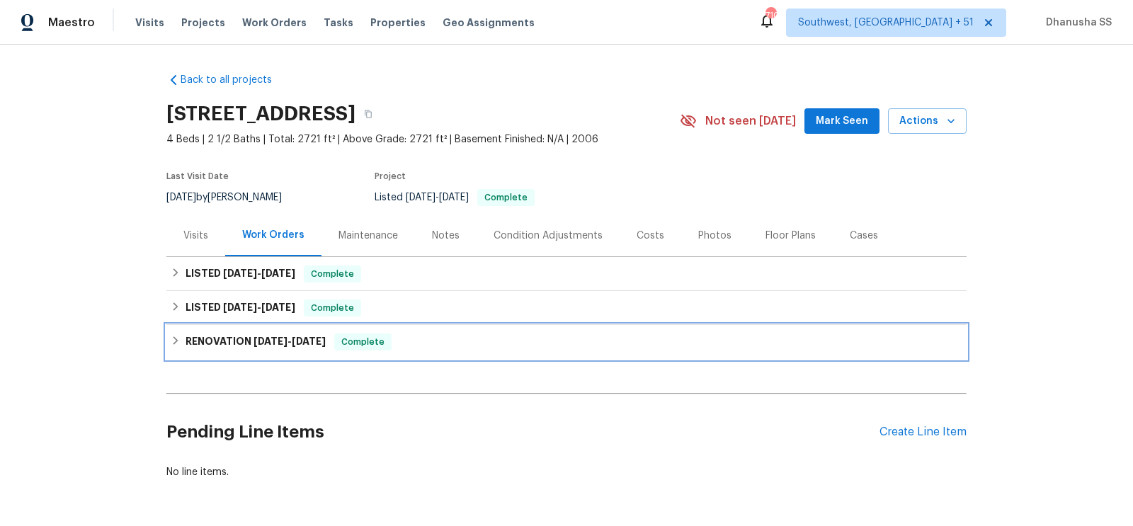
click at [430, 343] on div "RENOVATION 7/9/25 - 7/17/25 Complete" at bounding box center [566, 341] width 791 height 17
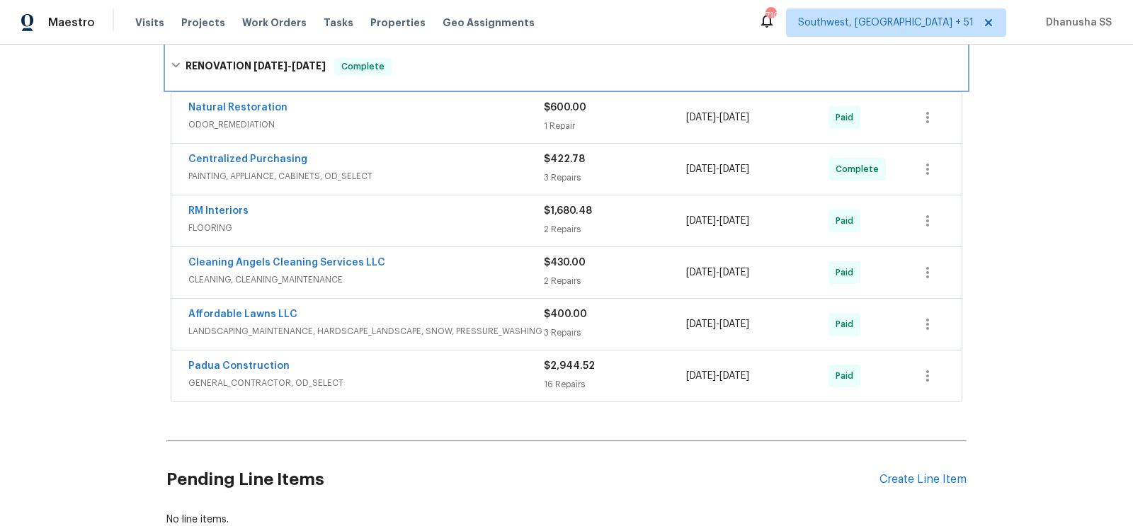
scroll to position [384, 0]
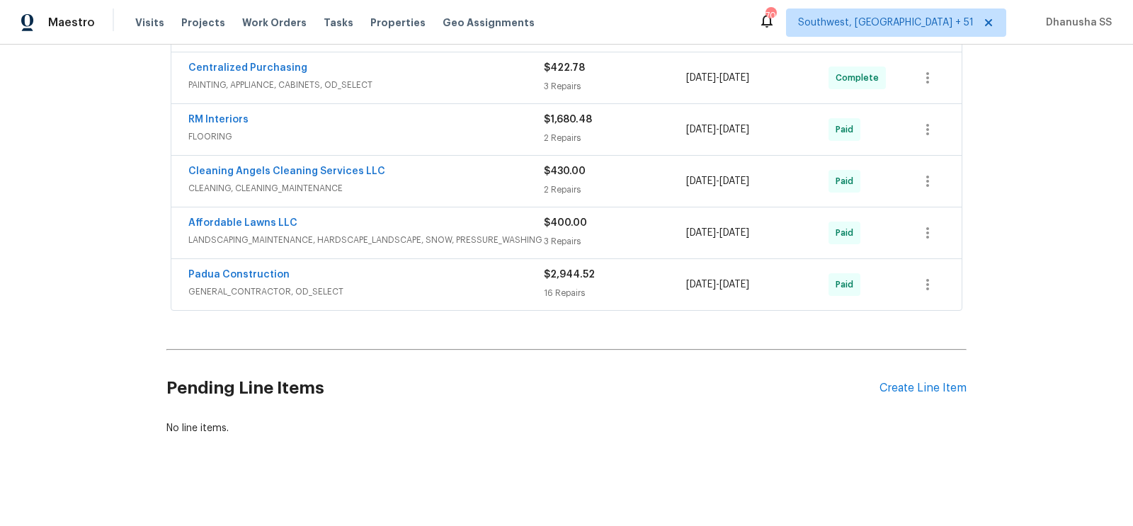
click at [510, 242] on span "LANDSCAPING_MAINTENANCE, HARDSCAPE_LANDSCAPE, SNOW, PRESSURE_WASHING" at bounding box center [365, 240] width 355 height 14
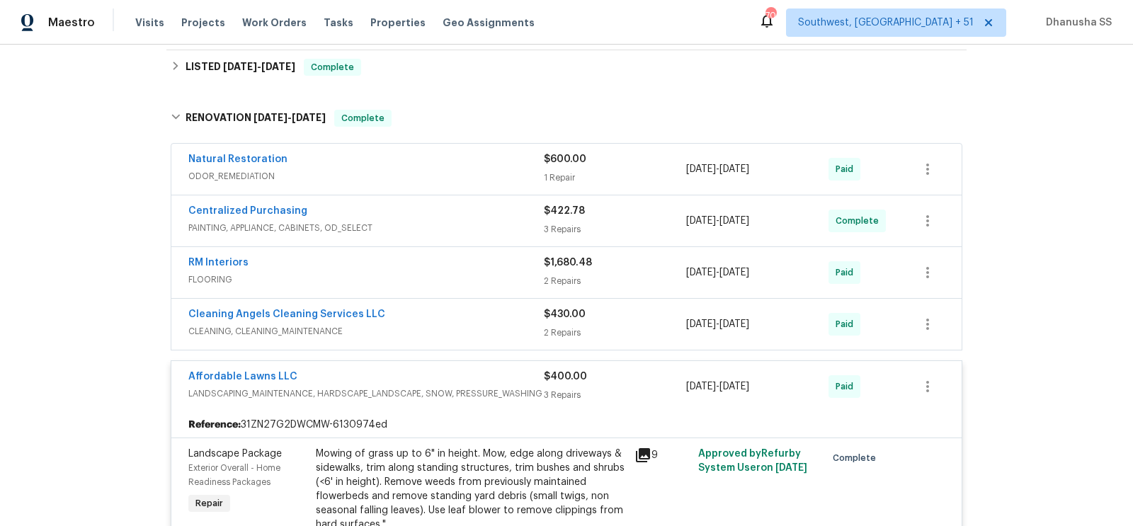
scroll to position [223, 0]
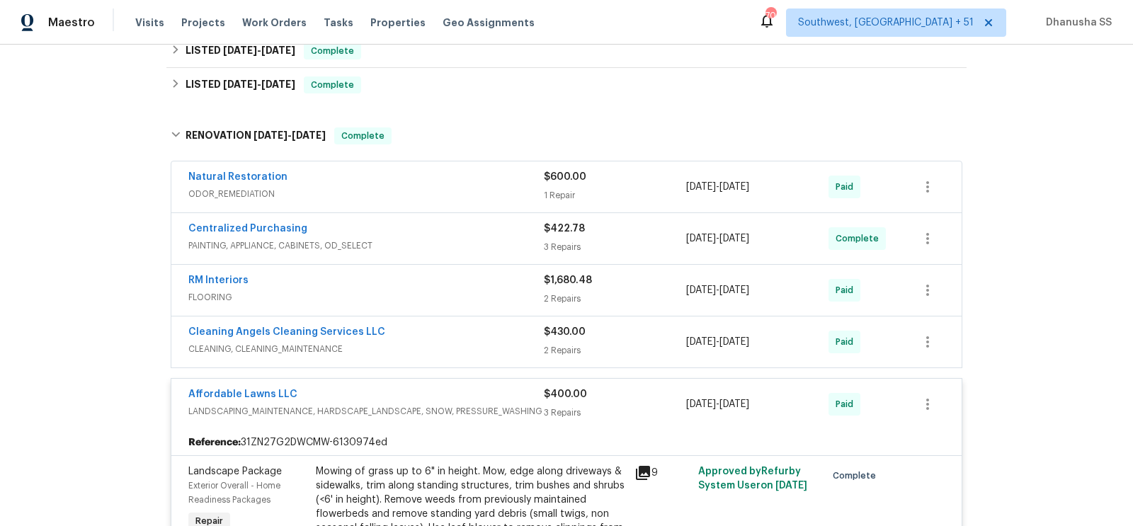
click at [496, 283] on div "RM Interiors" at bounding box center [365, 281] width 355 height 17
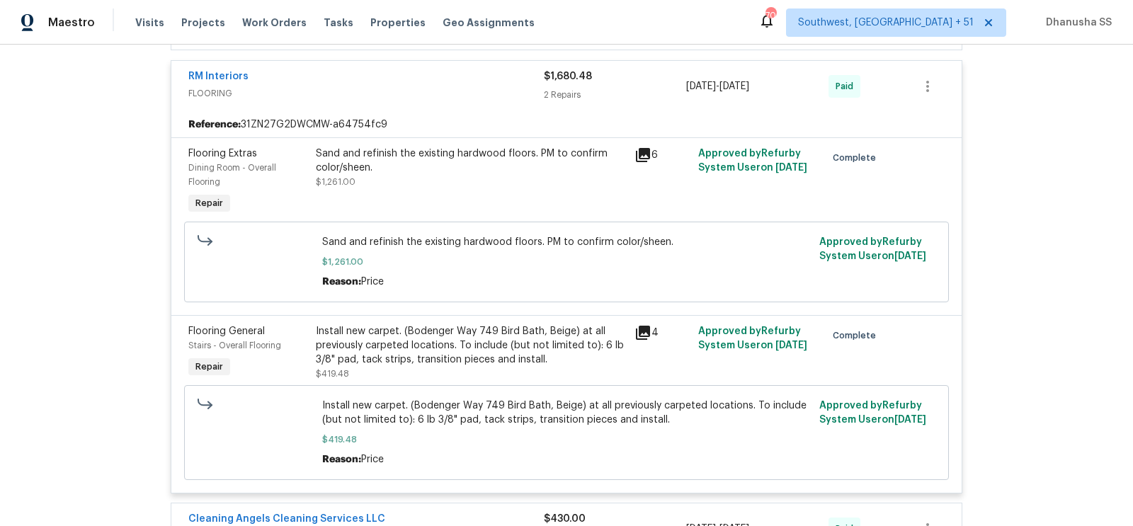
scroll to position [437, 0]
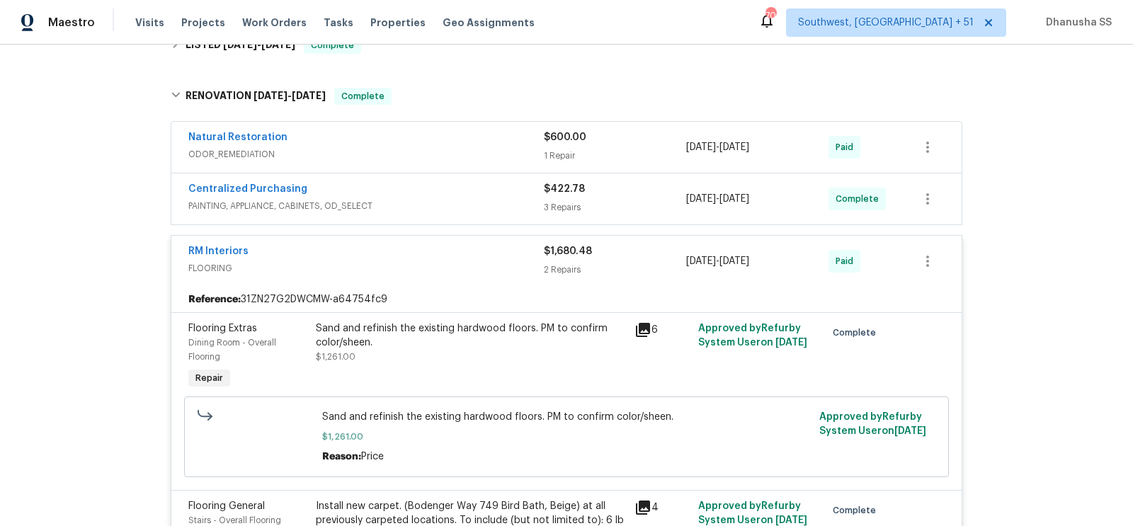
click at [508, 202] on span "PAINTING, APPLIANCE, CABINETS, OD_SELECT" at bounding box center [365, 206] width 355 height 14
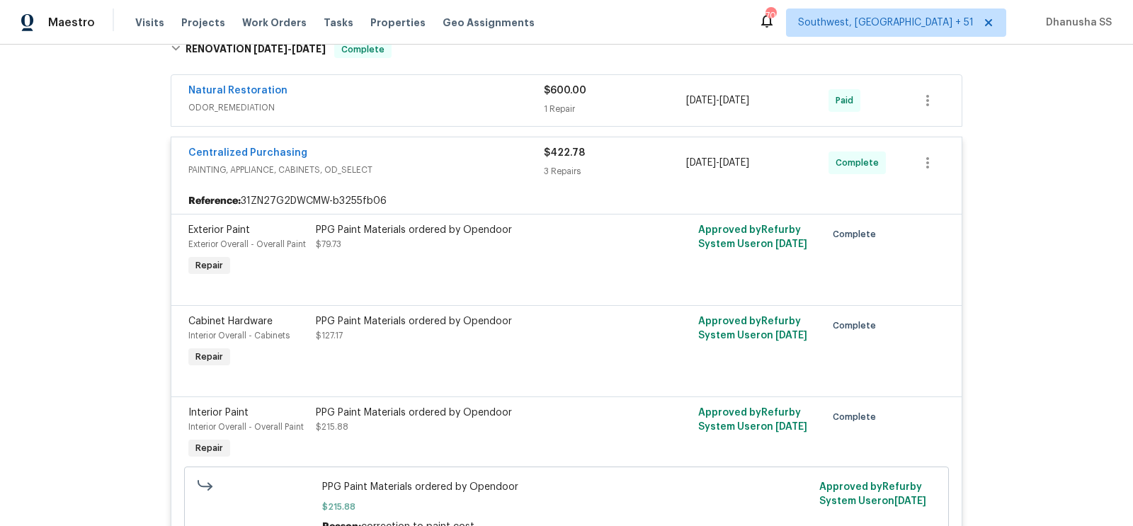
scroll to position [205, 0]
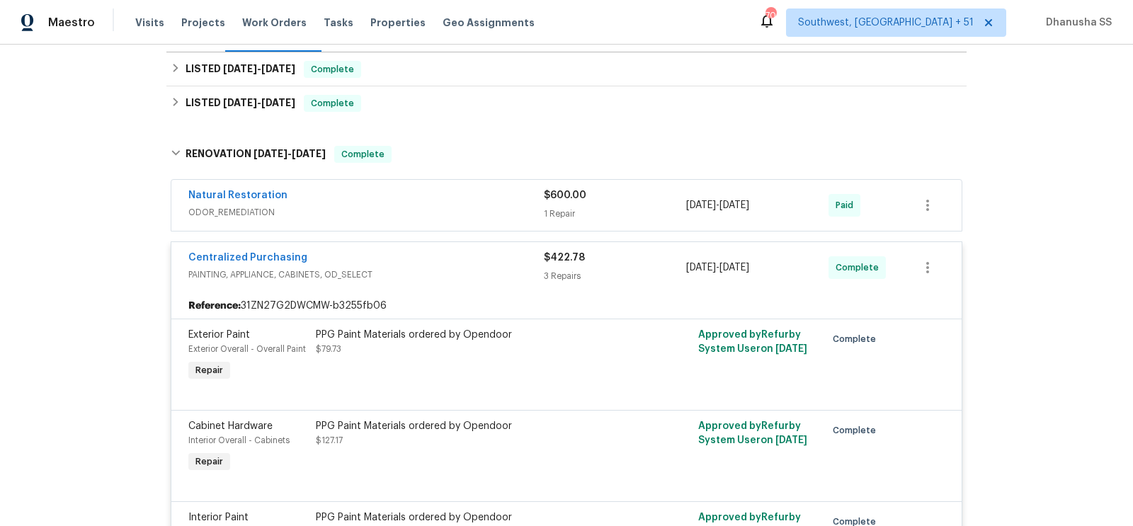
click at [508, 198] on div "Natural Restoration" at bounding box center [365, 196] width 355 height 17
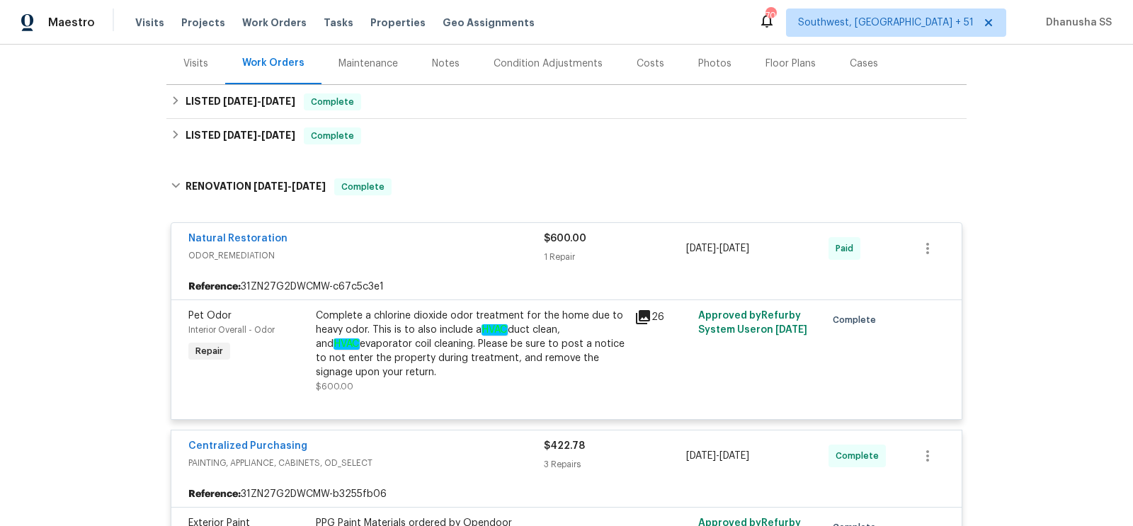
scroll to position [167, 0]
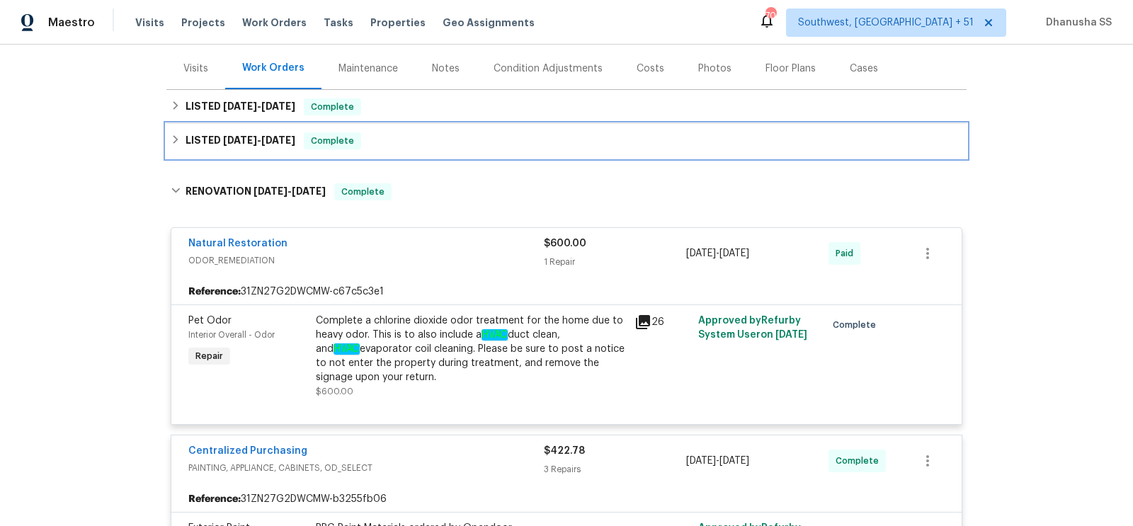
click at [403, 132] on div "LISTED 7/29/25 - 7/30/25 Complete" at bounding box center [566, 140] width 791 height 17
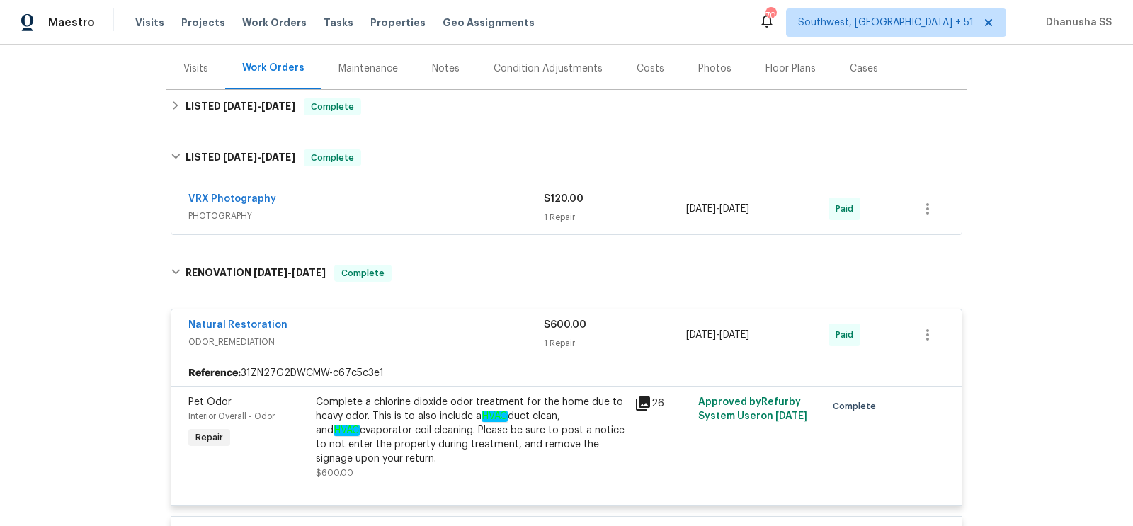
click at [500, 214] on span "PHOTOGRAPHY" at bounding box center [365, 216] width 355 height 14
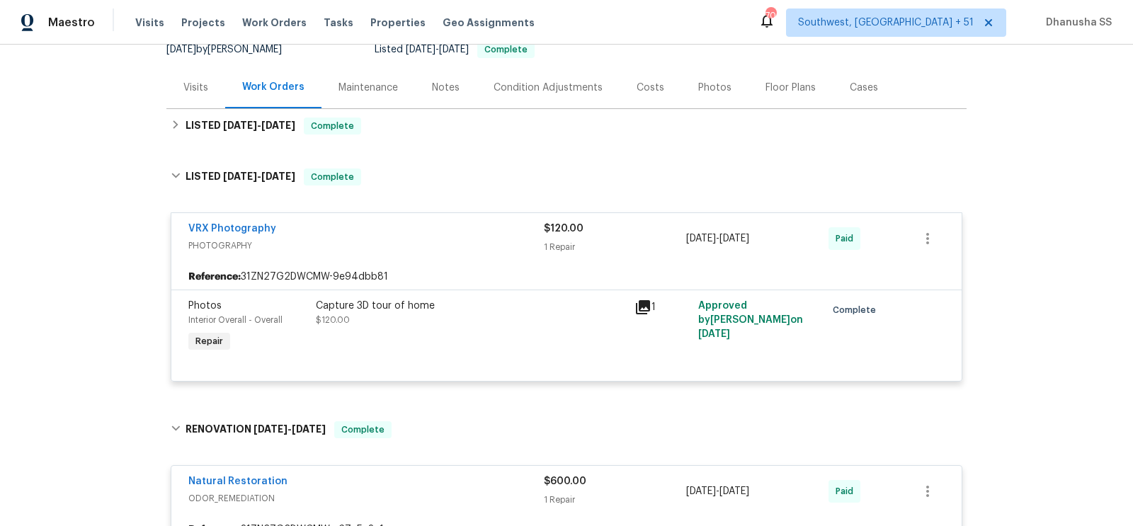
scroll to position [139, 0]
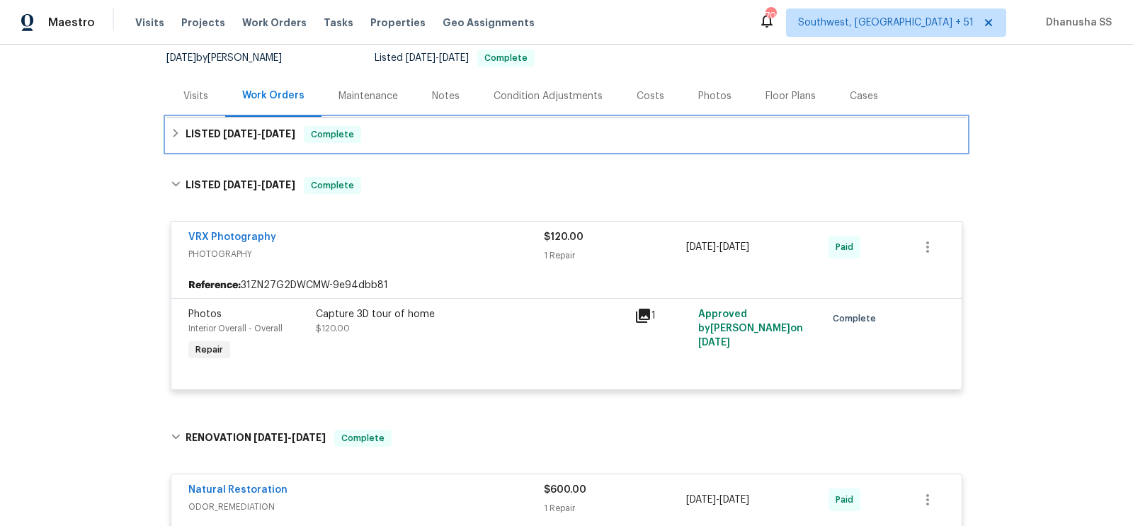
click at [423, 127] on div "LISTED 8/27/25 - 9/10/25 Complete" at bounding box center [566, 134] width 791 height 17
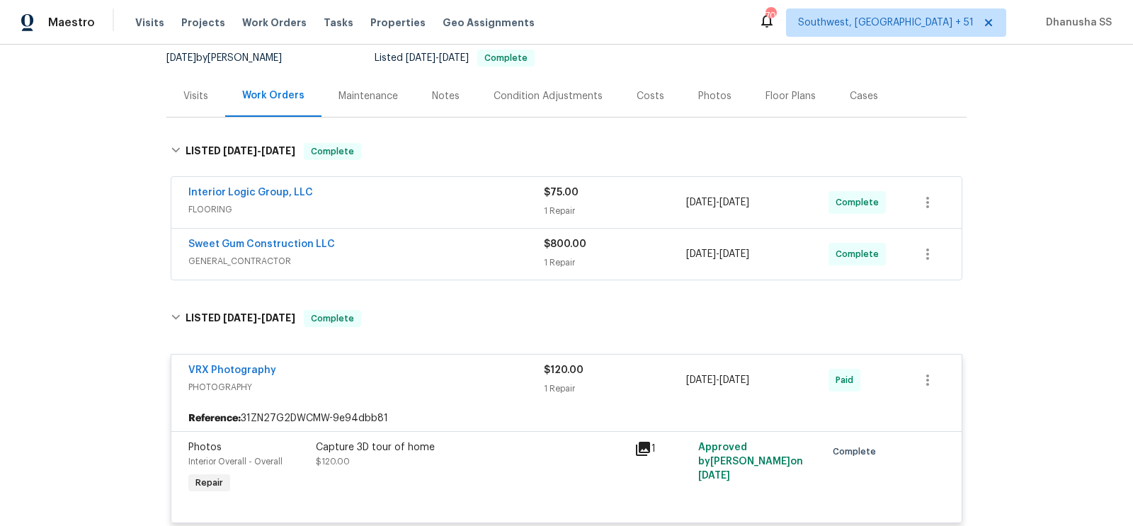
click at [457, 268] on div "Sweet Gum Construction LLC GENERAL_CONTRACTOR" at bounding box center [365, 254] width 355 height 34
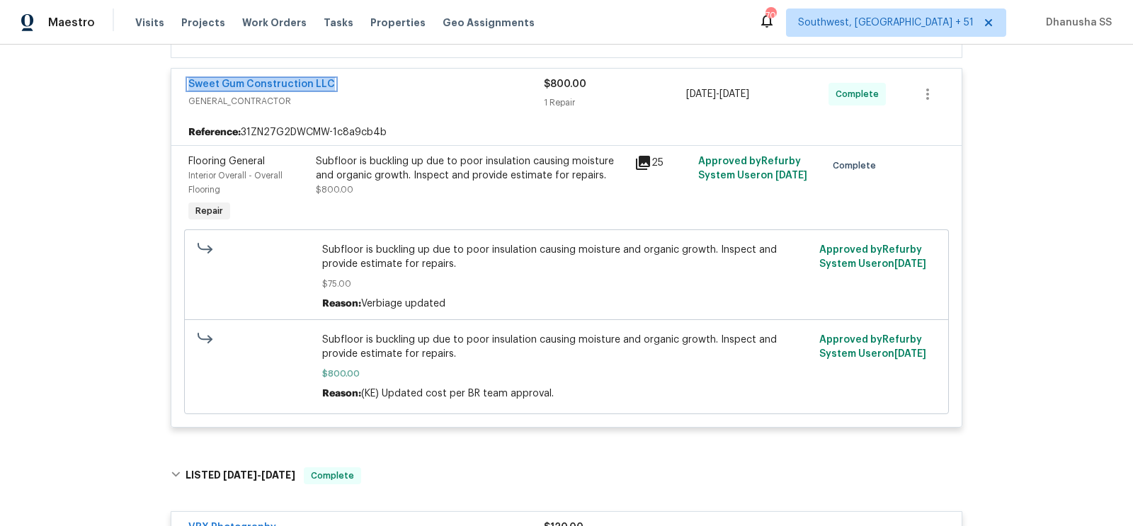
scroll to position [214, 0]
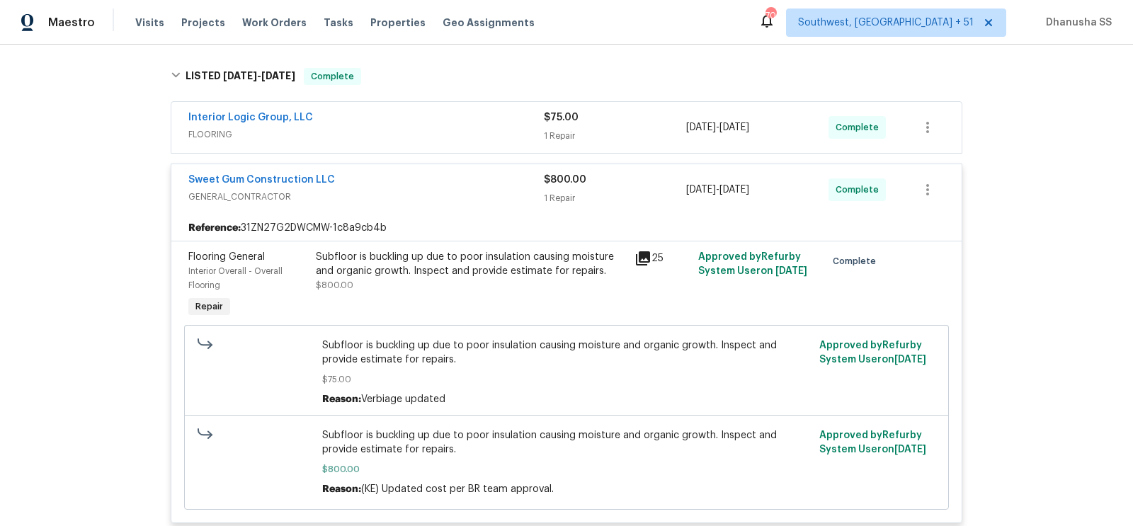
click at [343, 123] on div "Interior Logic Group, LLC" at bounding box center [365, 118] width 355 height 17
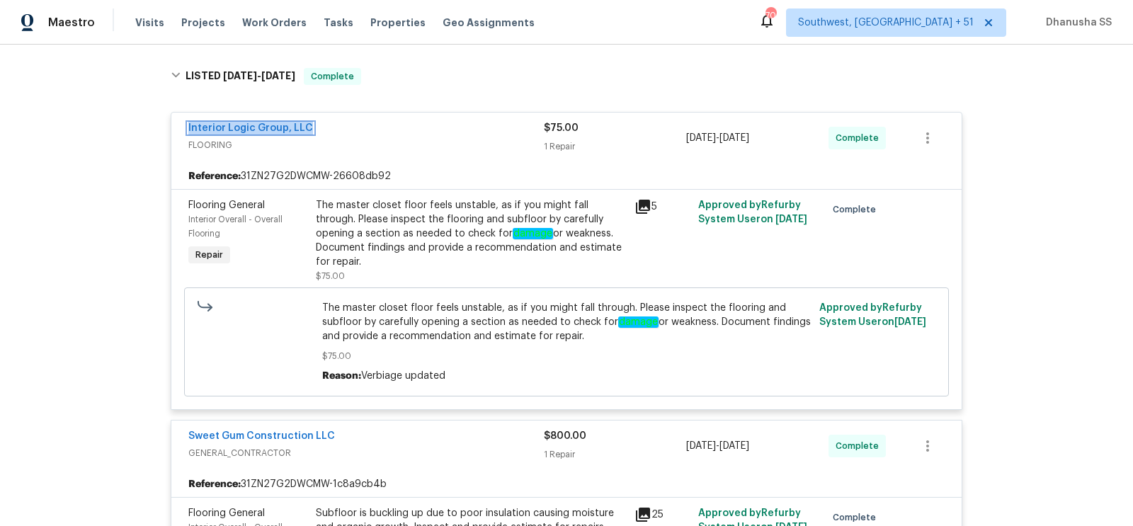
scroll to position [104, 0]
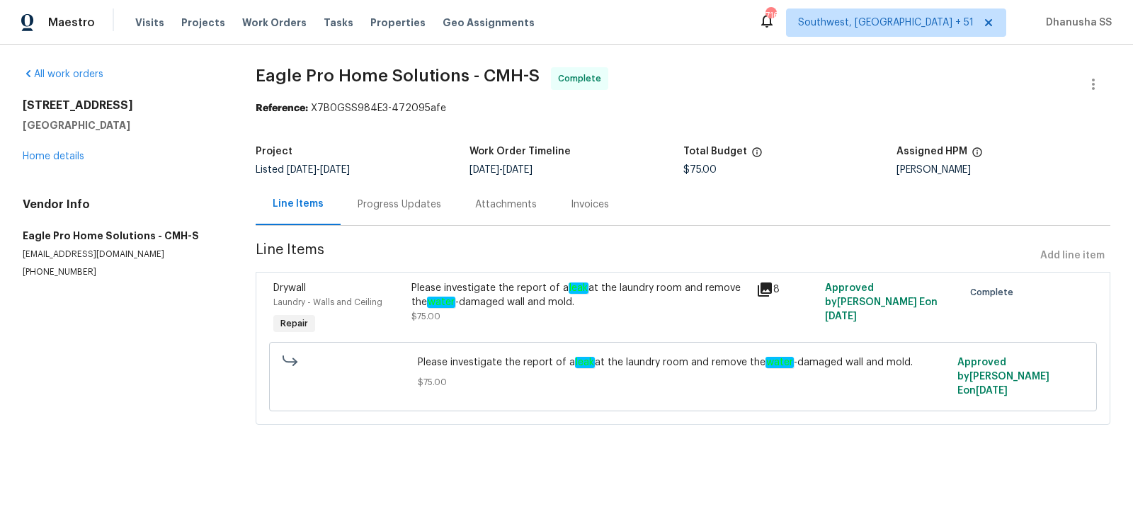
click at [390, 197] on div "Progress Updates" at bounding box center [400, 204] width 118 height 42
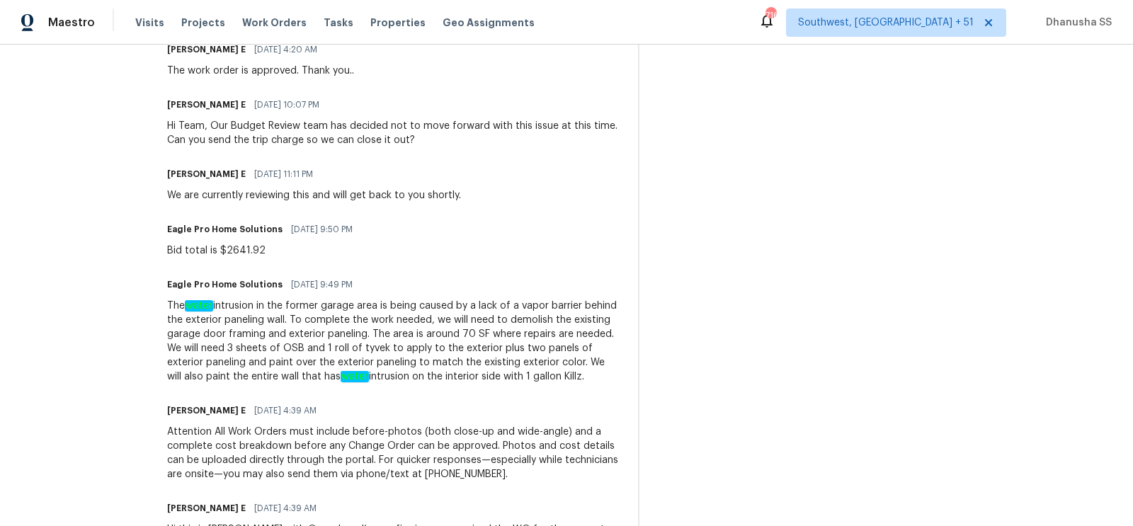
scroll to position [362, 0]
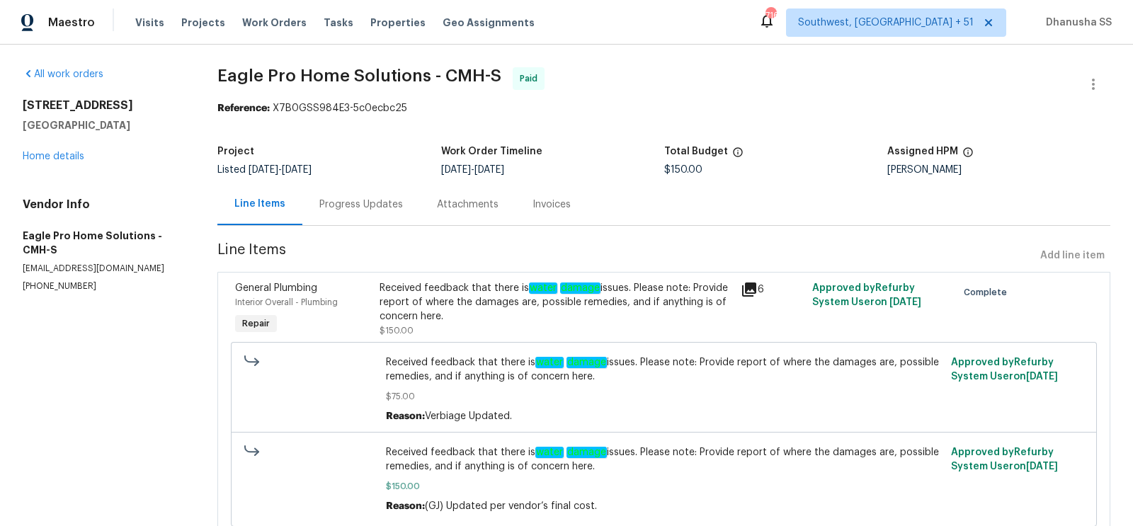
click at [356, 213] on div "Progress Updates" at bounding box center [361, 204] width 118 height 42
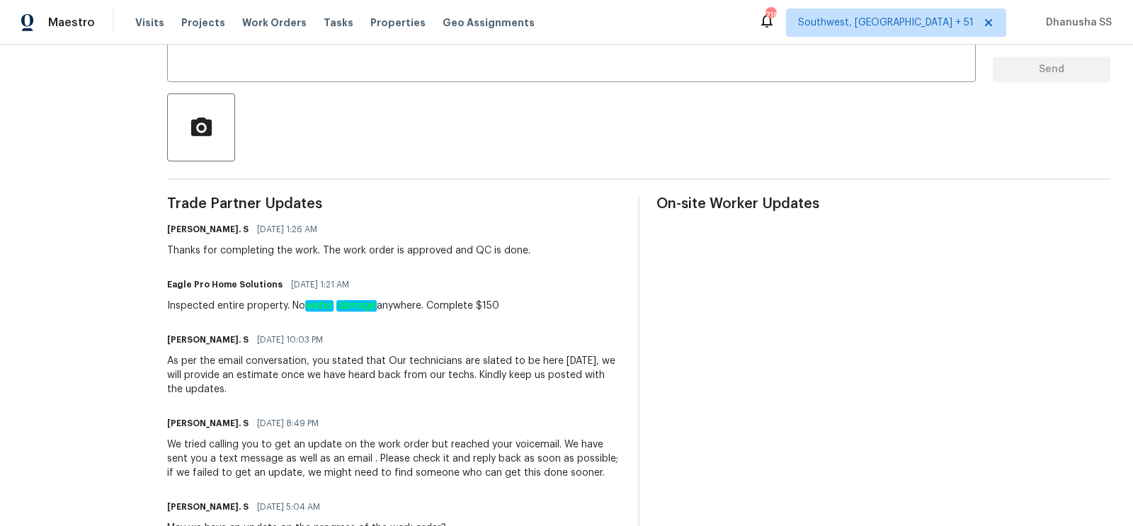
scroll to position [211, 0]
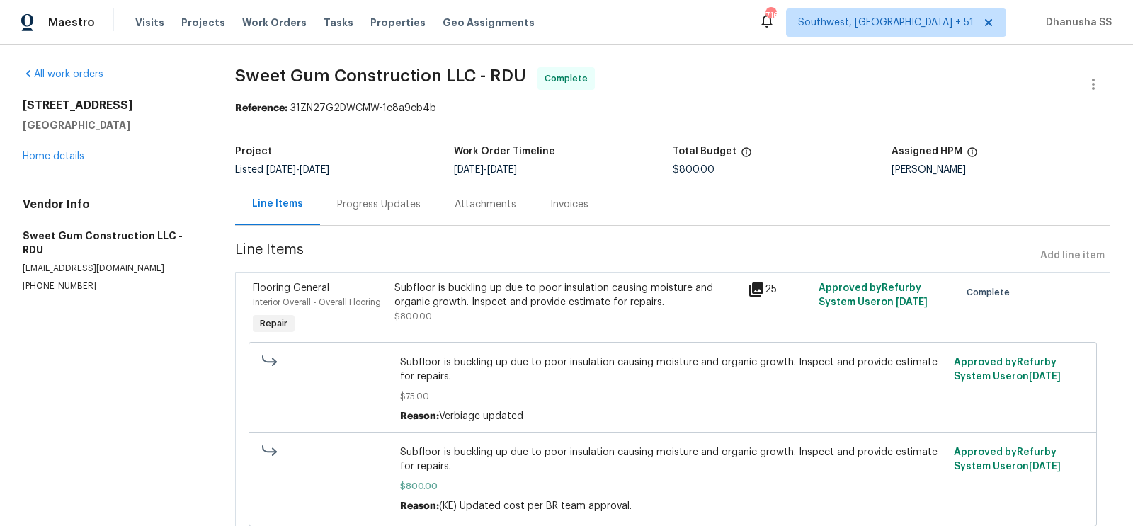
click at [365, 206] on div "Progress Updates" at bounding box center [379, 205] width 84 height 14
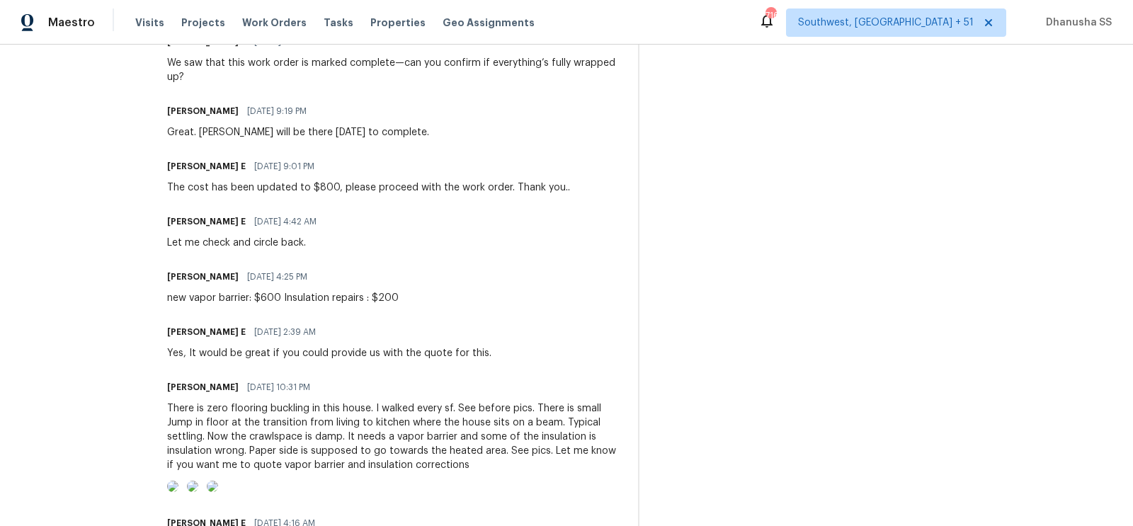
scroll to position [600, 0]
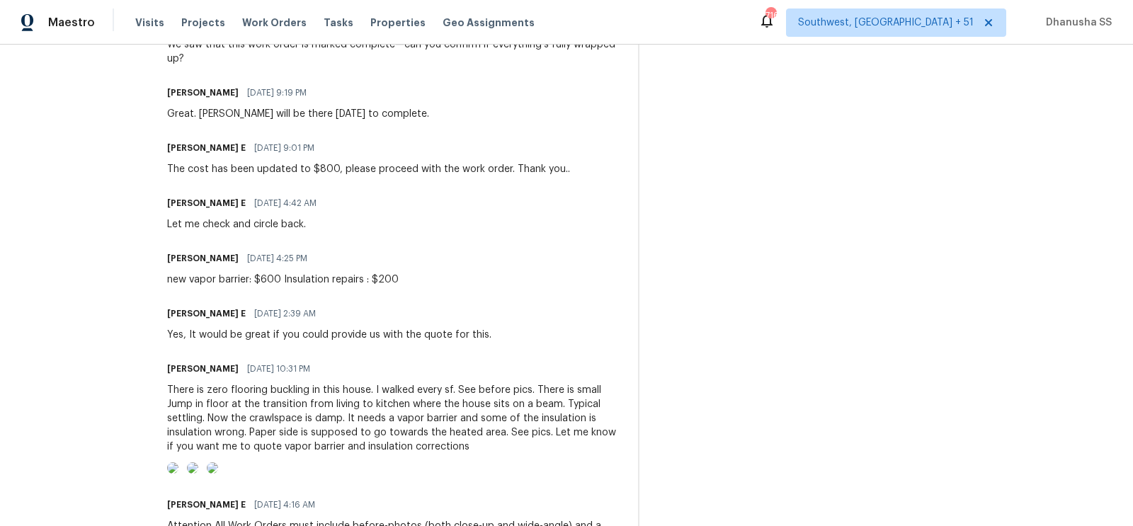
click at [252, 282] on div "new vapor barrier: $600 Insulation repairs : $200" at bounding box center [282, 280] width 231 height 14
copy div "new vapor barrier: $600 Insulation repairs : $200"
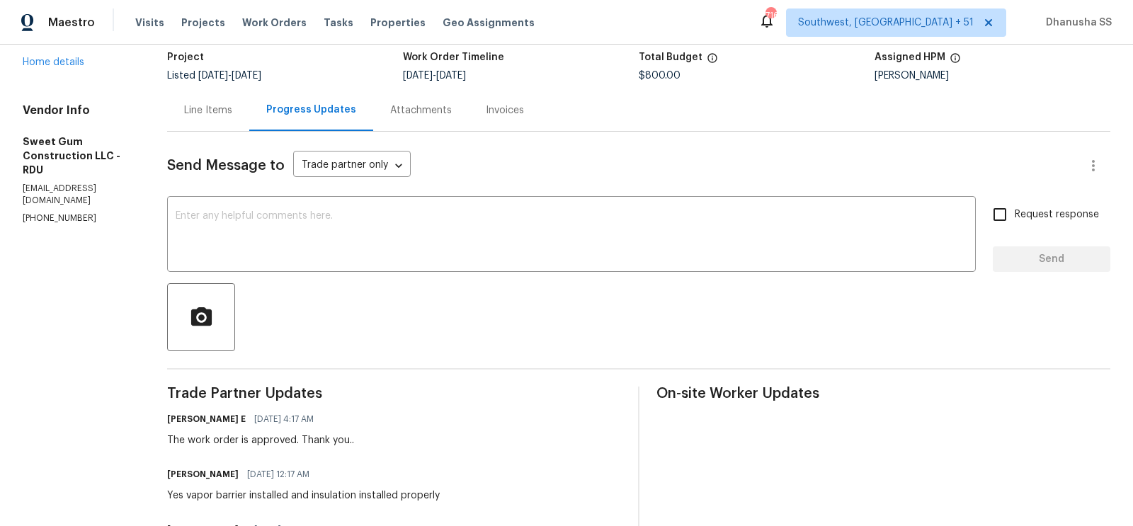
scroll to position [0, 0]
